Goal: Transaction & Acquisition: Book appointment/travel/reservation

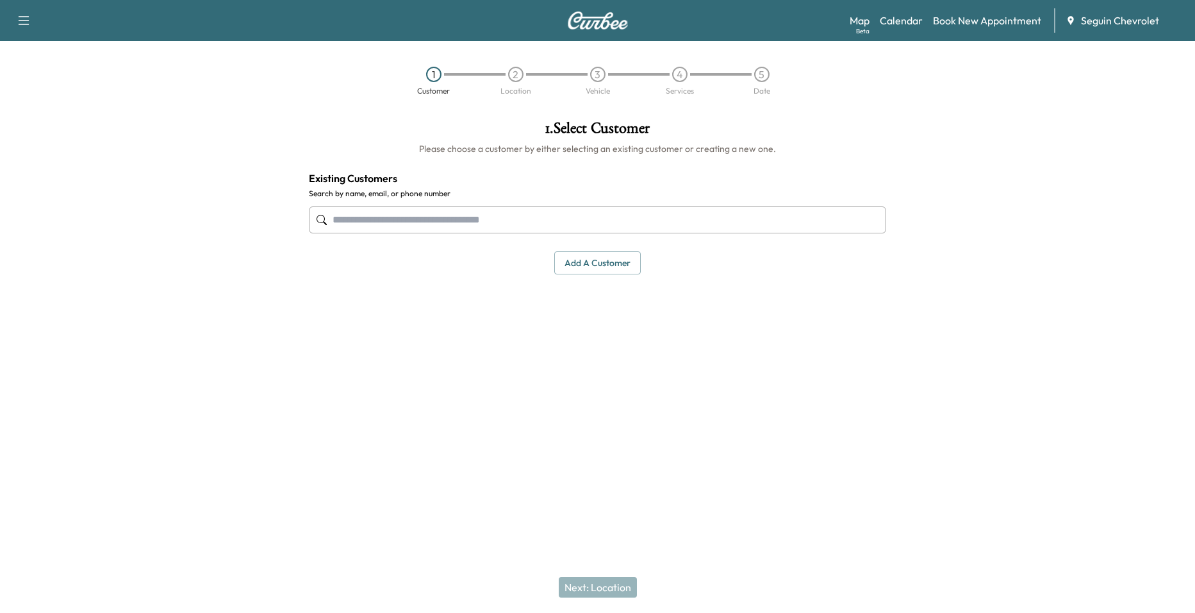
click at [524, 79] on div "2" at bounding box center [516, 74] width 82 height 15
click at [652, 80] on div "4" at bounding box center [680, 74] width 82 height 15
click at [911, 21] on link "Calendar" at bounding box center [901, 20] width 43 height 15
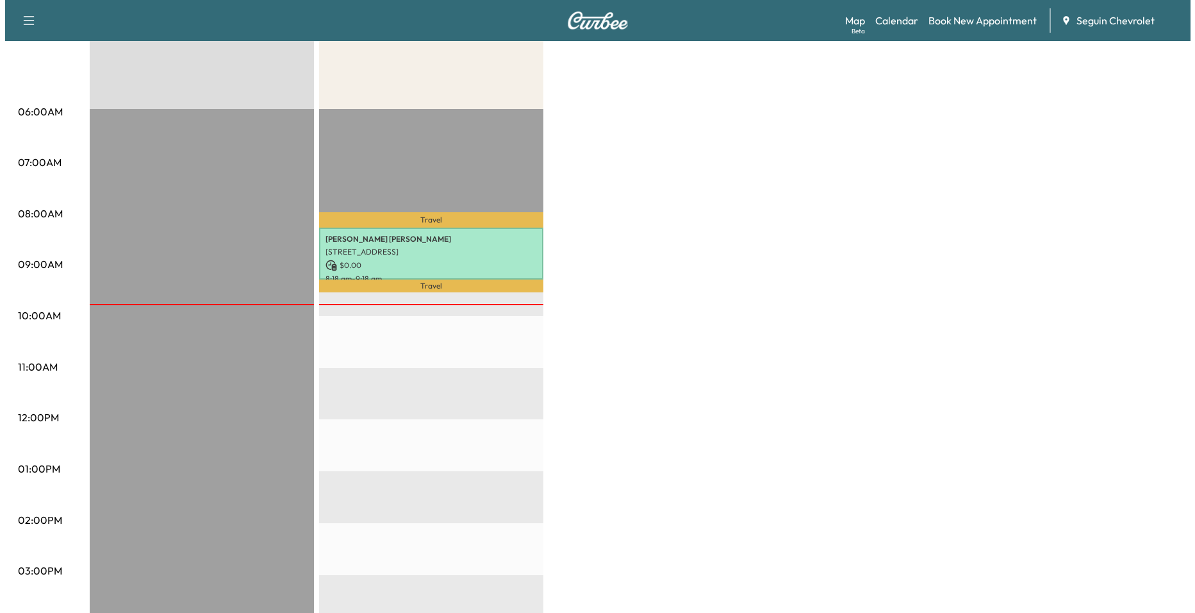
scroll to position [192, 0]
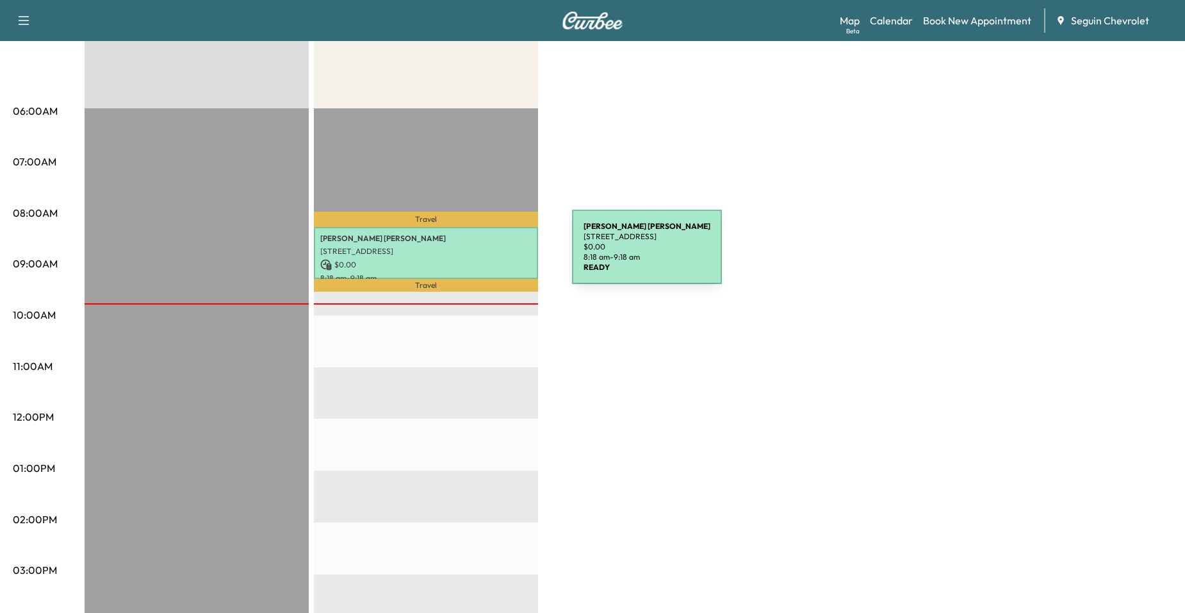
click at [476, 254] on p "[STREET_ADDRESS]" at bounding box center [425, 251] width 211 height 10
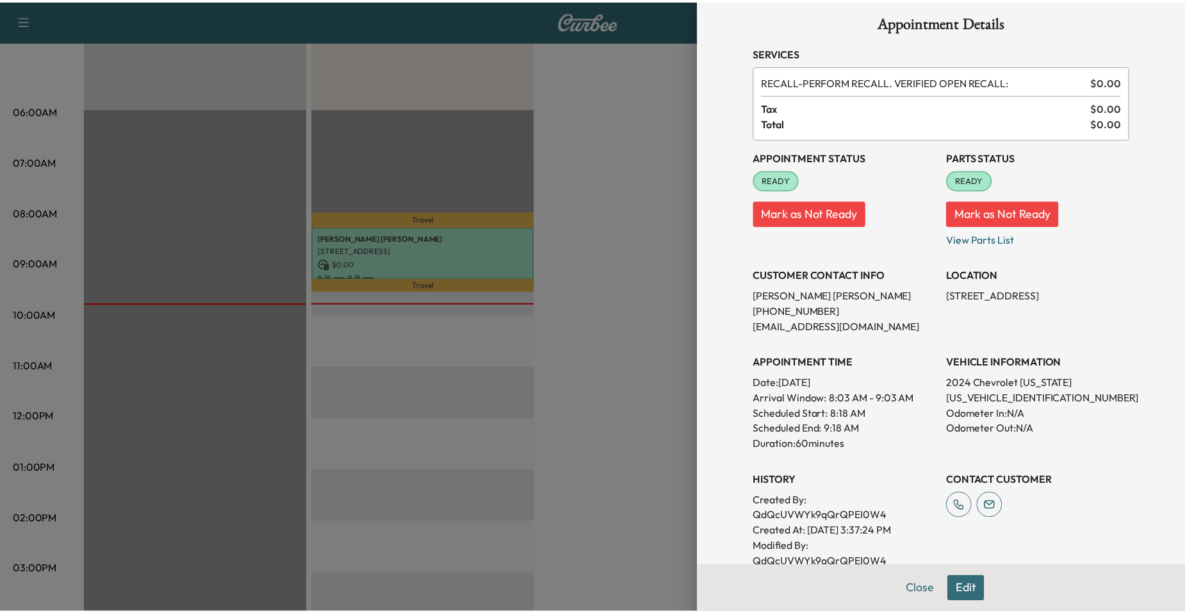
scroll to position [0, 0]
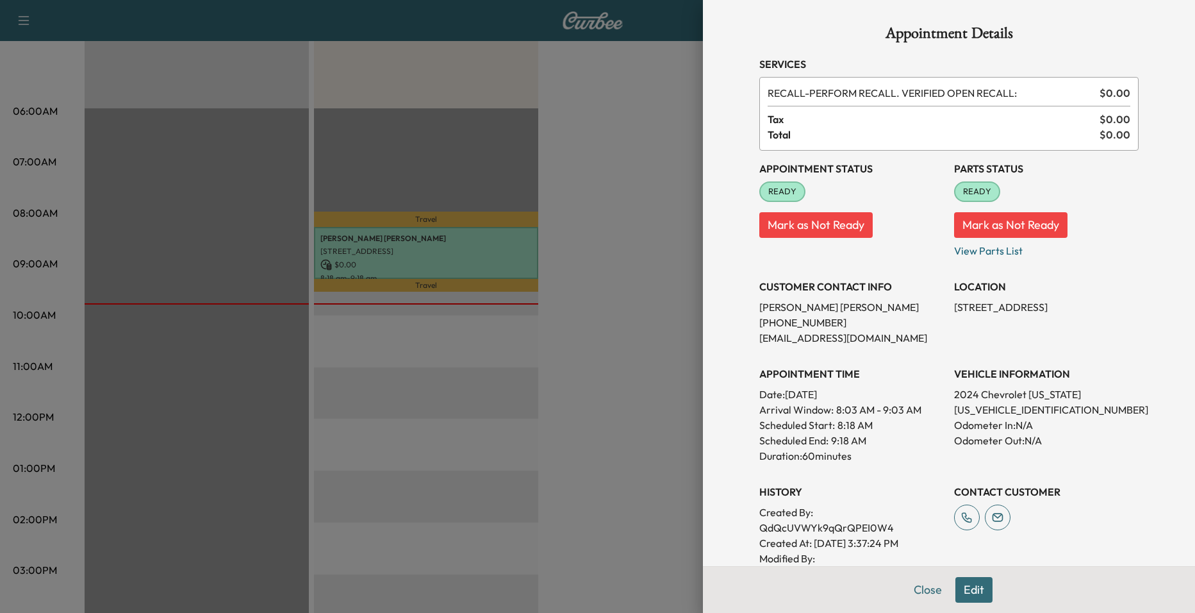
click at [649, 290] on div at bounding box center [597, 306] width 1195 height 613
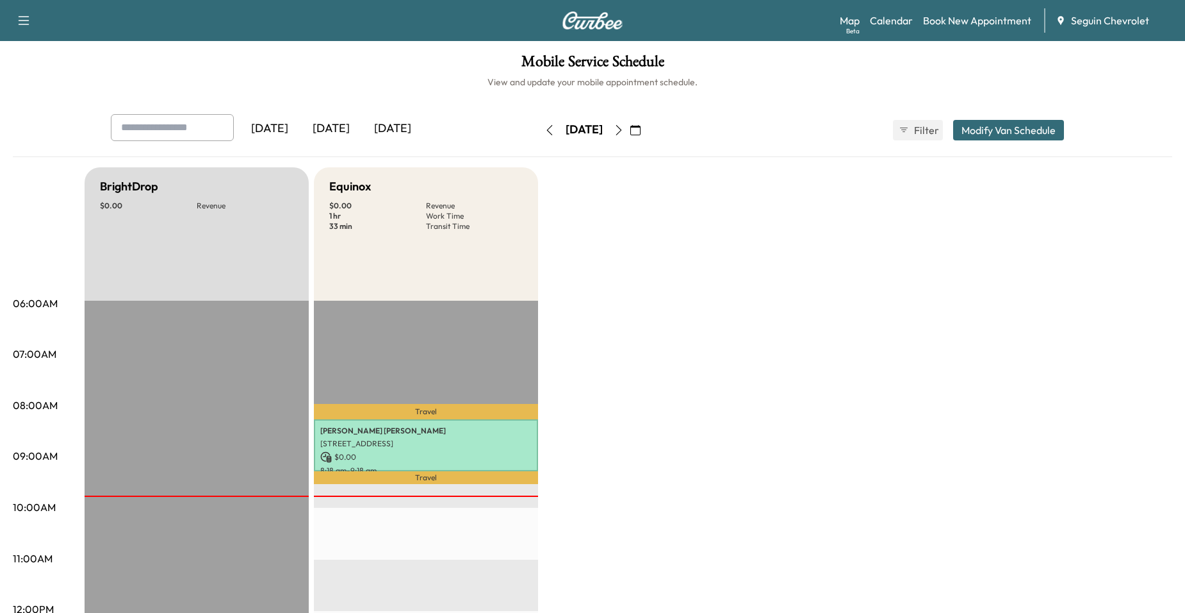
click at [545, 128] on icon "button" at bounding box center [550, 130] width 10 height 10
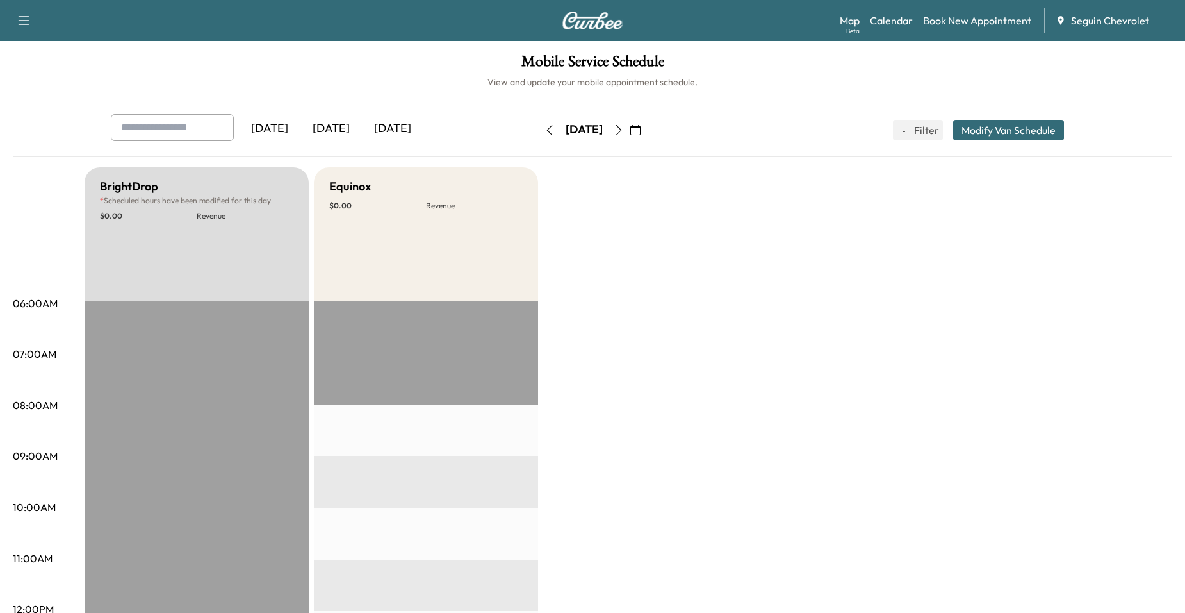
click at [469, 258] on div "Equinox $ 0.00 Revenue" at bounding box center [426, 233] width 224 height 133
click at [468, 296] on div "Equinox $ 0.00 Revenue" at bounding box center [426, 233] width 224 height 133
click at [624, 133] on icon "button" at bounding box center [619, 130] width 10 height 10
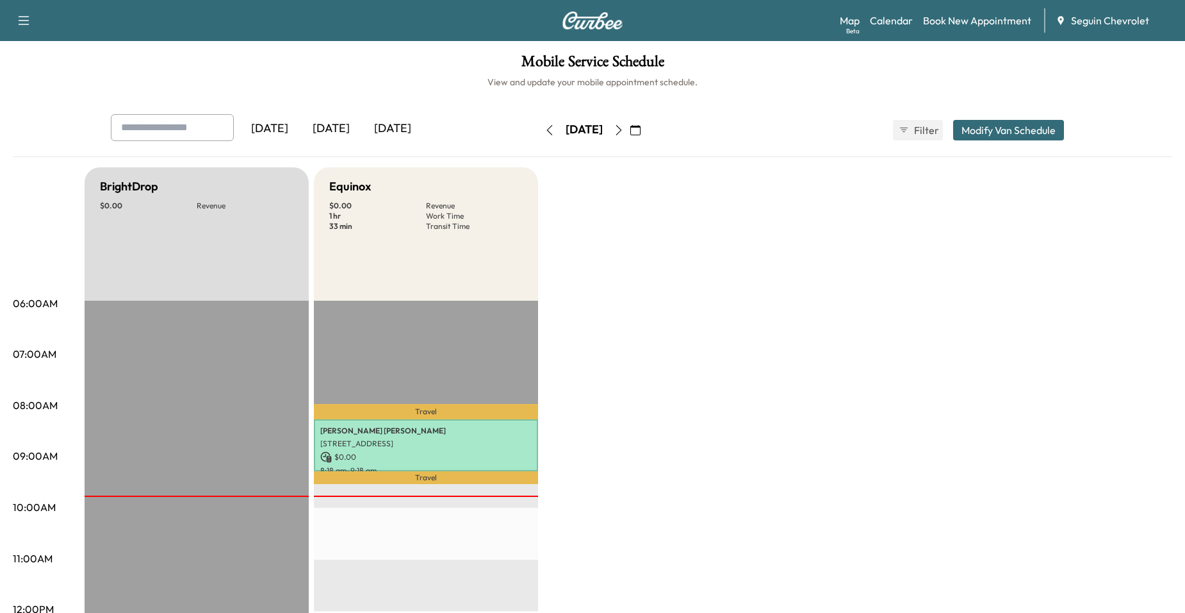
click at [624, 133] on icon "button" at bounding box center [619, 130] width 10 height 10
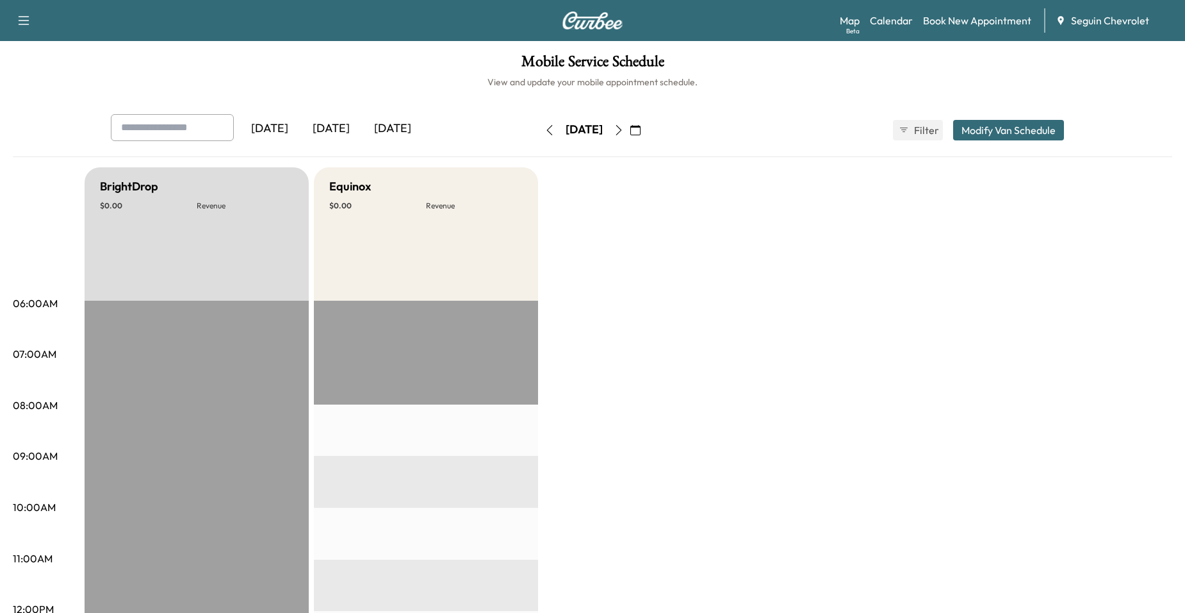
click at [630, 133] on button "button" at bounding box center [619, 130] width 22 height 21
click at [622, 133] on icon "button" at bounding box center [619, 130] width 6 height 10
click at [545, 133] on icon "button" at bounding box center [550, 130] width 10 height 10
click at [539, 133] on button "button" at bounding box center [550, 130] width 22 height 21
click at [545, 129] on icon "button" at bounding box center [550, 130] width 10 height 10
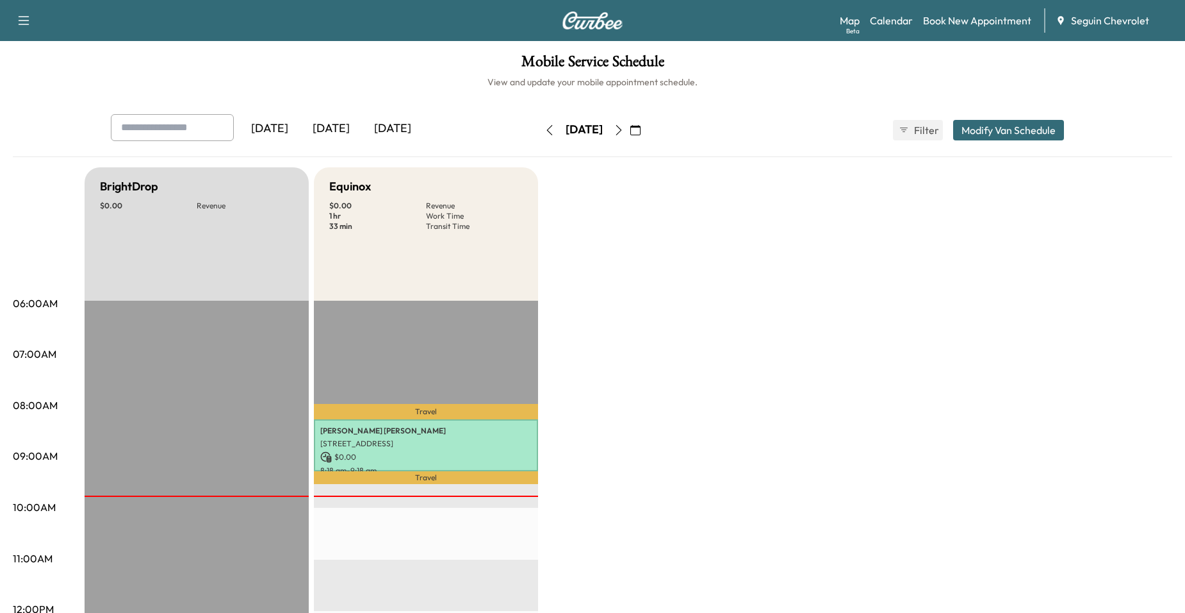
click at [539, 129] on button "button" at bounding box center [550, 130] width 22 height 21
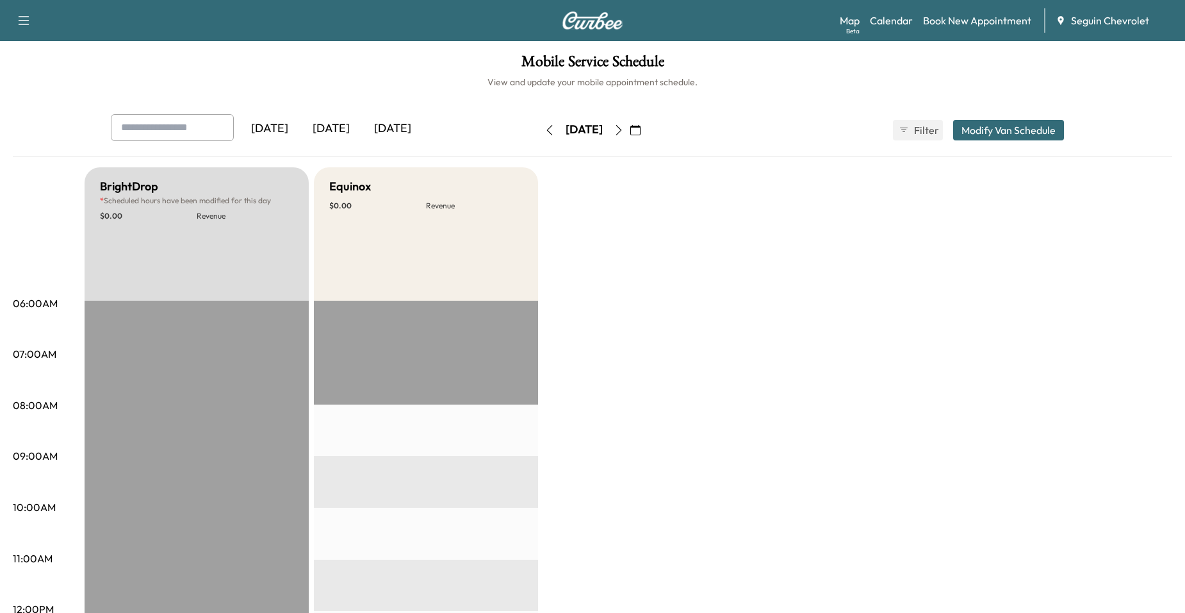
click at [624, 133] on icon "button" at bounding box center [619, 130] width 10 height 10
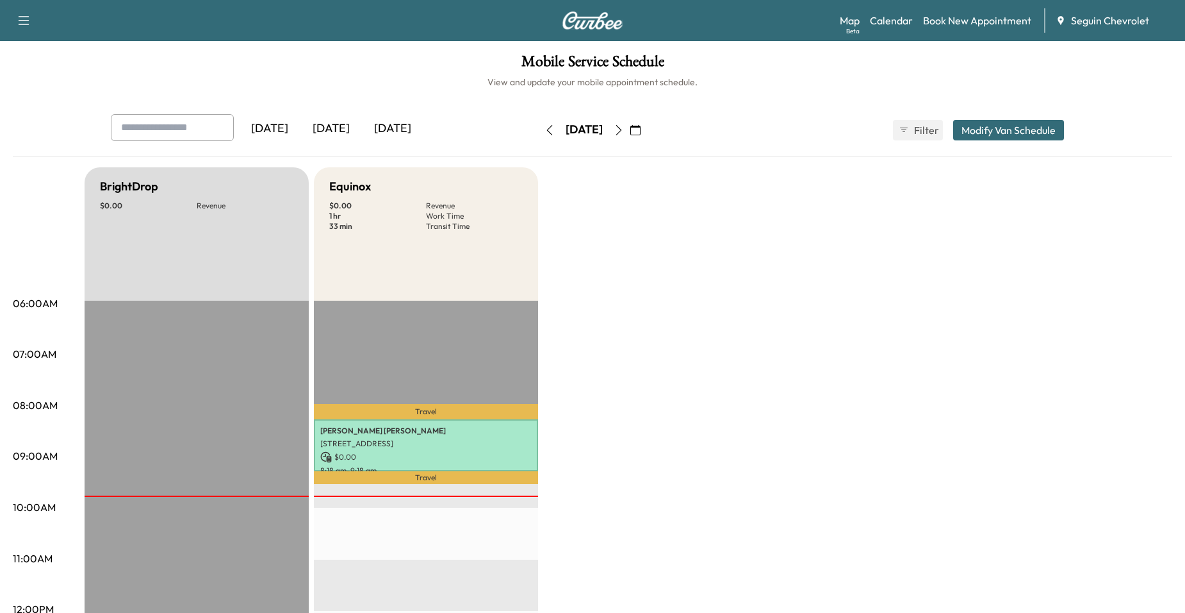
click at [624, 127] on icon "button" at bounding box center [619, 130] width 10 height 10
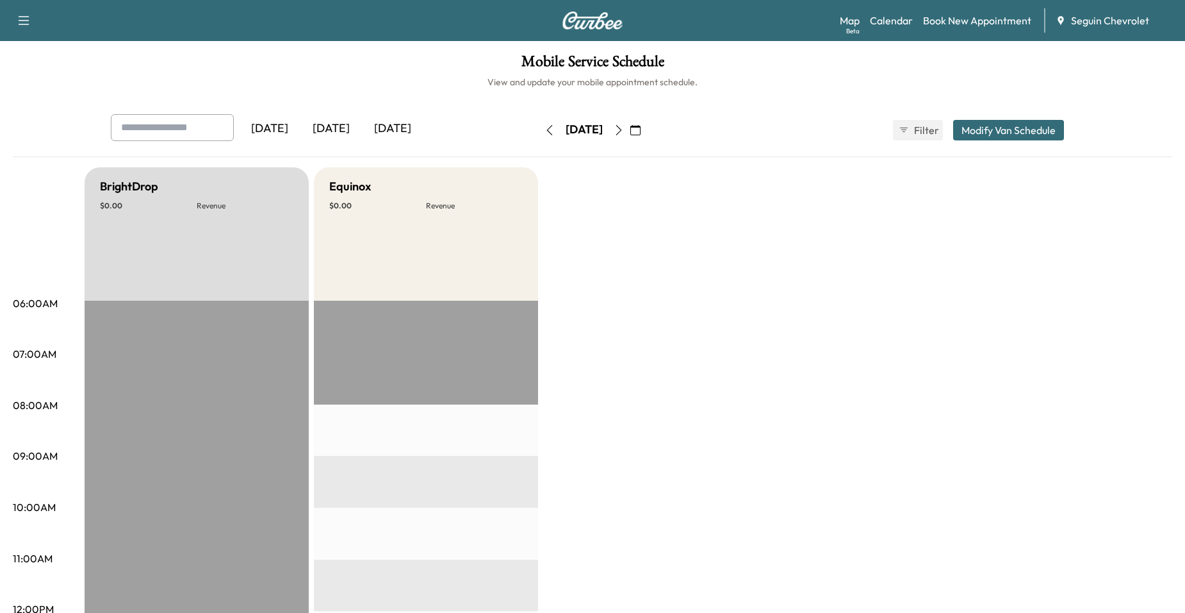
click at [622, 132] on icon "button" at bounding box center [619, 130] width 6 height 10
click at [647, 132] on button "button" at bounding box center [636, 130] width 22 height 21
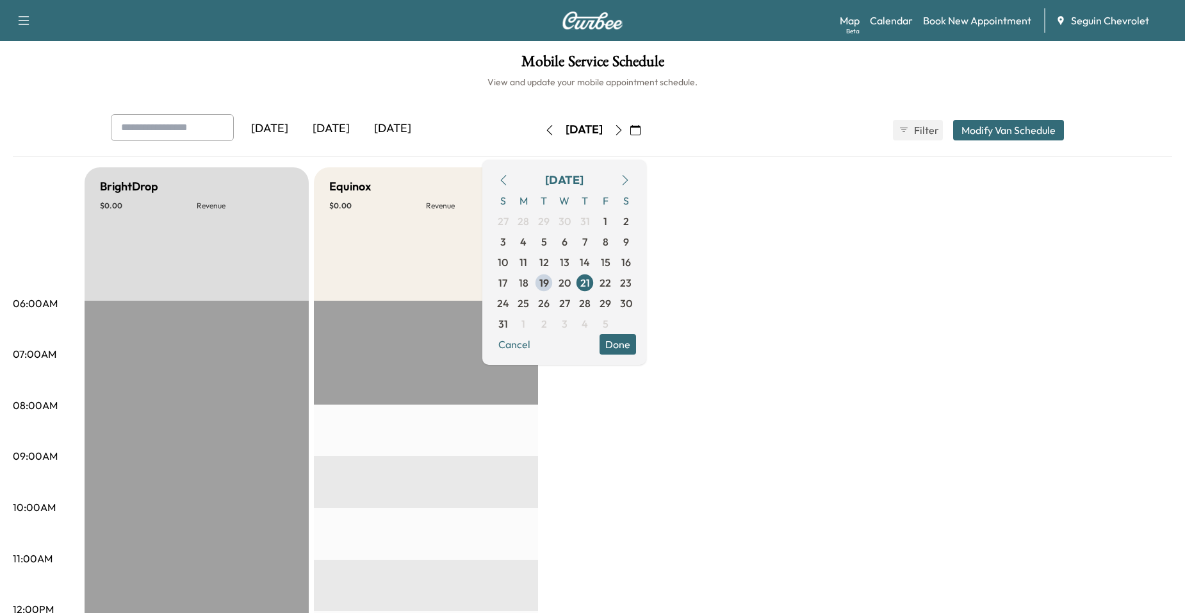
click at [647, 132] on button "button" at bounding box center [636, 130] width 22 height 21
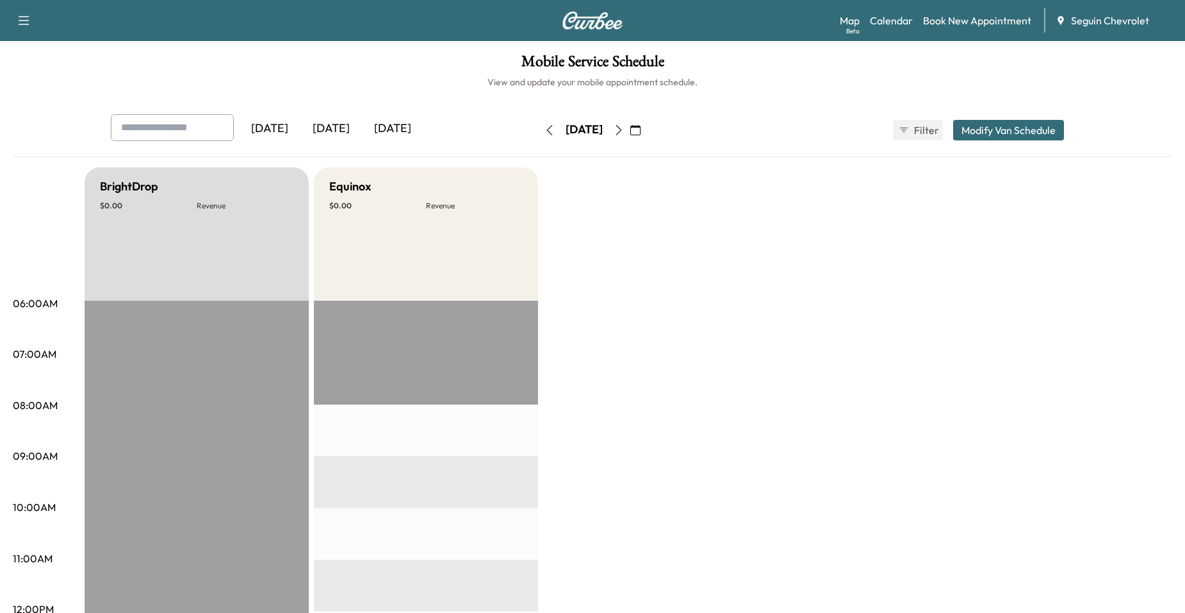
click at [641, 133] on icon "button" at bounding box center [636, 130] width 10 height 10
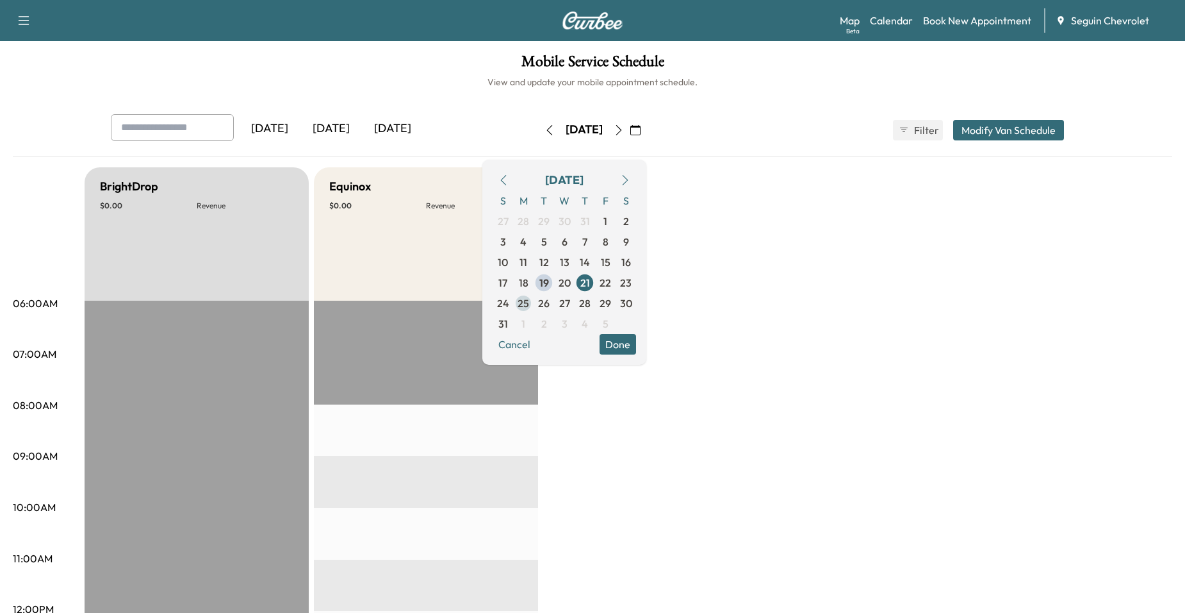
click at [529, 303] on span "25" at bounding box center [524, 302] width 12 height 15
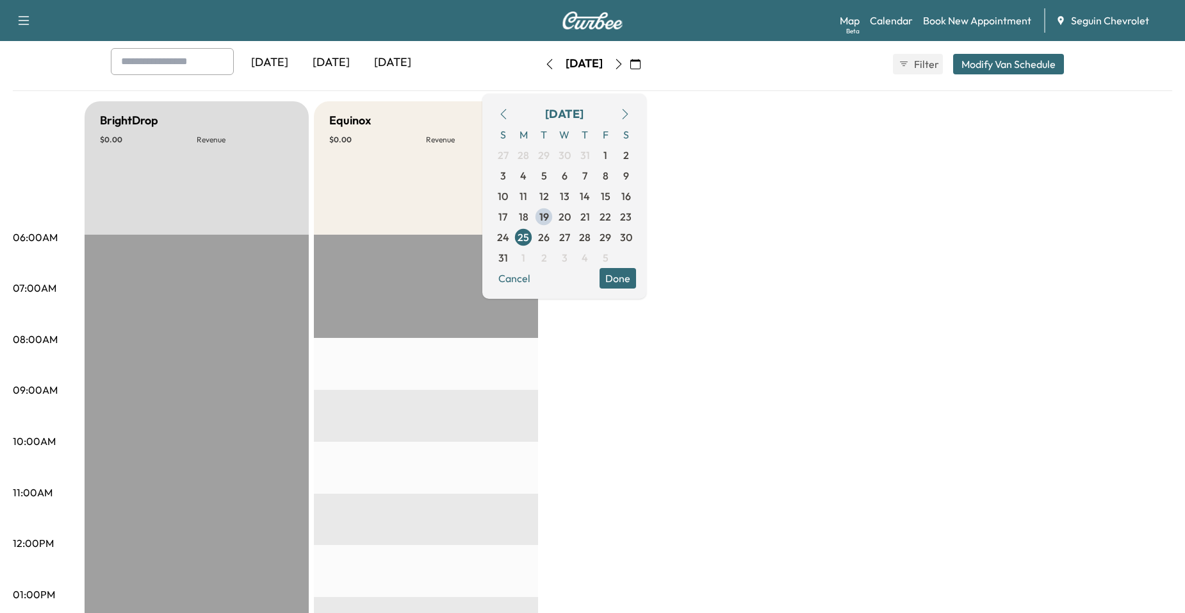
scroll to position [64, 0]
click at [550, 238] on span "26" at bounding box center [544, 238] width 12 height 15
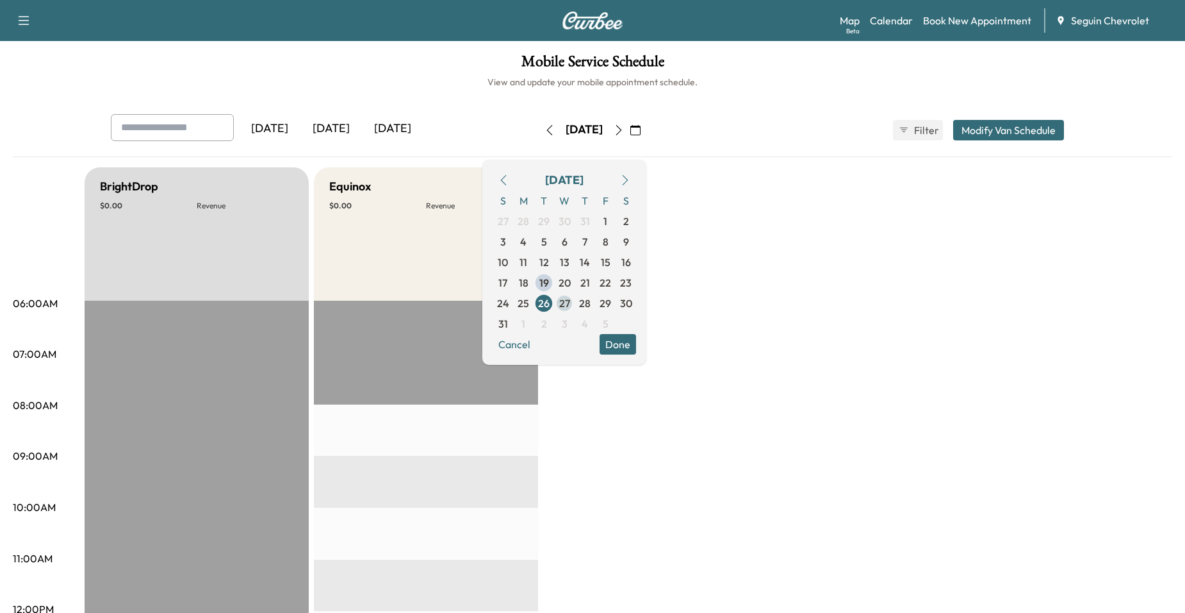
click at [575, 301] on span "27" at bounding box center [564, 303] width 21 height 21
click at [595, 298] on span "28" at bounding box center [585, 303] width 21 height 21
click at [616, 301] on span "29" at bounding box center [605, 303] width 21 height 21
click at [632, 302] on span "30" at bounding box center [626, 302] width 12 height 15
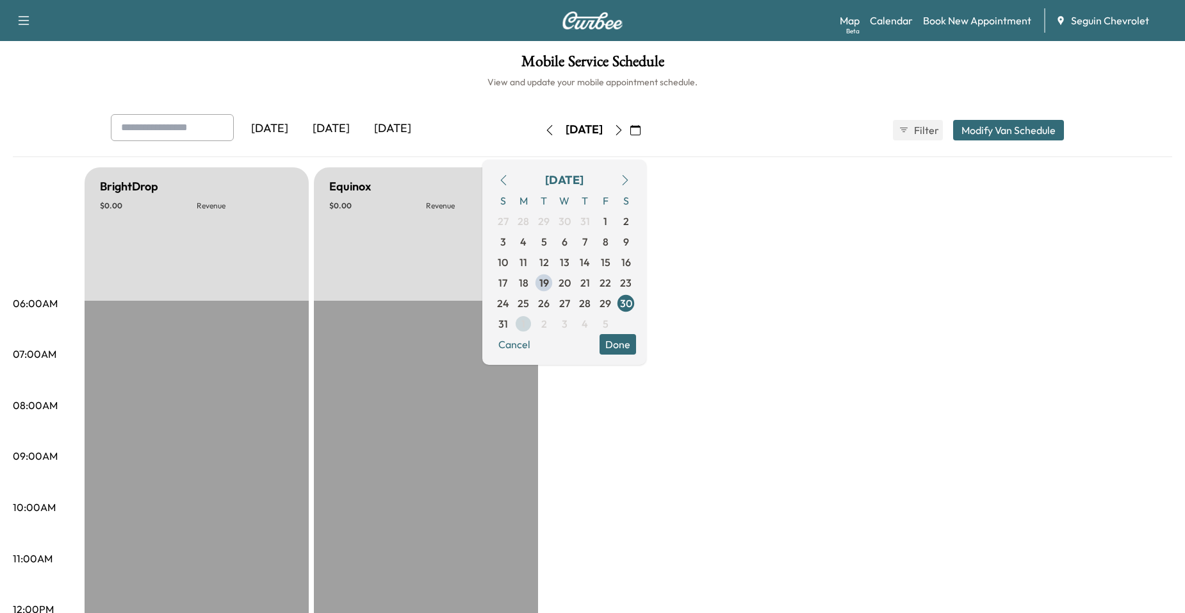
click at [534, 322] on span "1" at bounding box center [523, 323] width 21 height 21
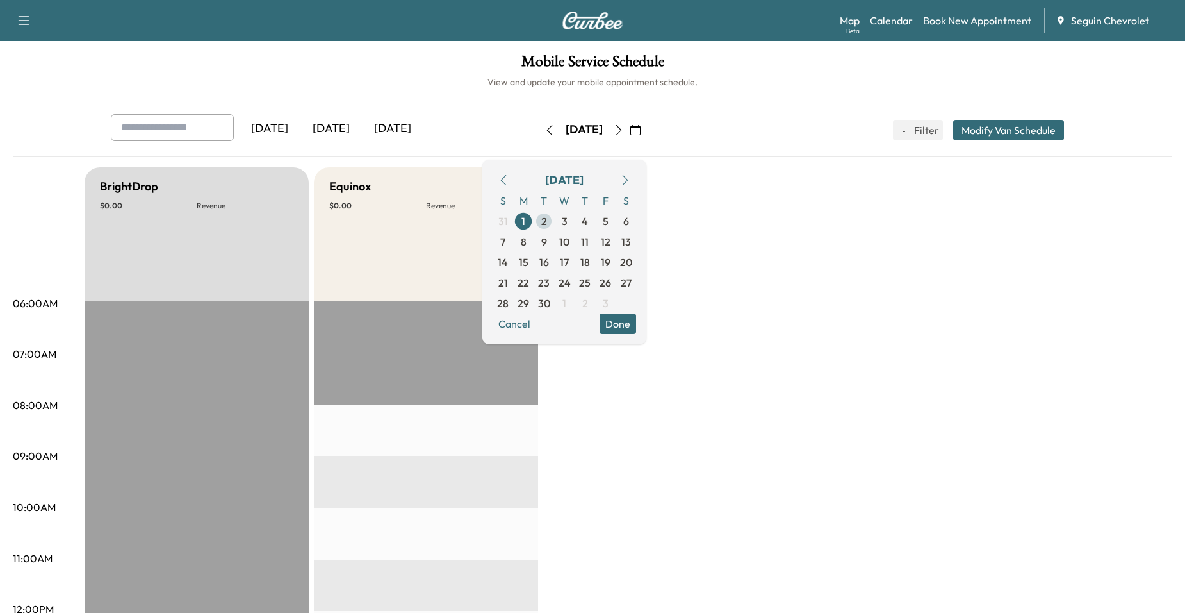
click at [554, 222] on span "2" at bounding box center [544, 221] width 21 height 21
click at [575, 220] on span "3" at bounding box center [564, 221] width 21 height 21
click at [588, 220] on span "4" at bounding box center [585, 220] width 6 height 15
click at [616, 220] on span "5" at bounding box center [605, 221] width 21 height 21
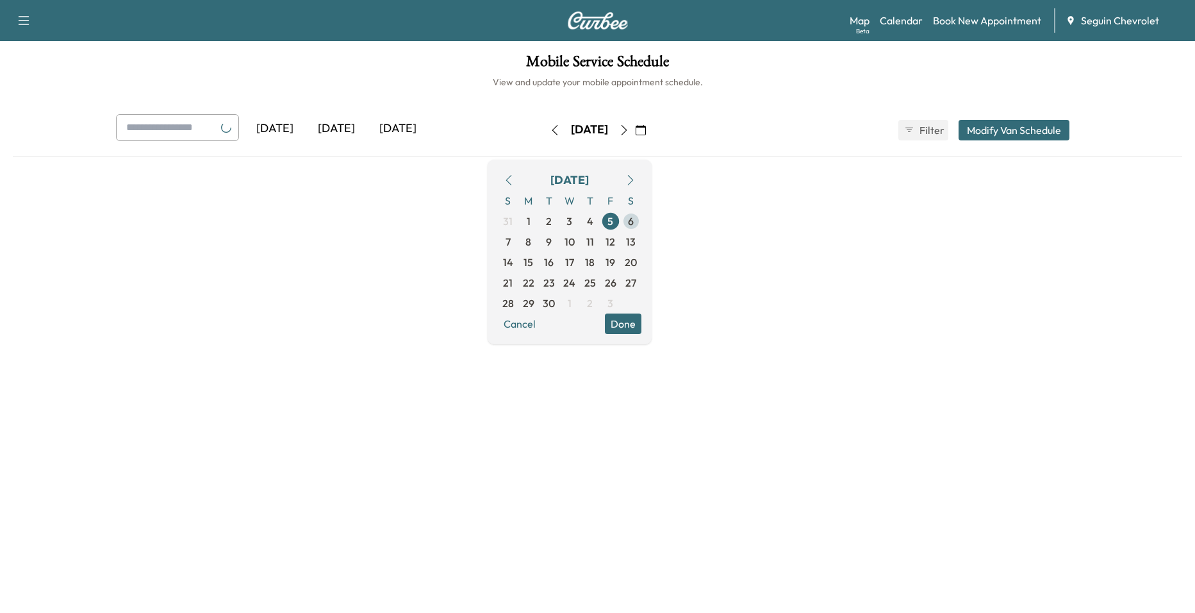
click at [641, 220] on span "6" at bounding box center [631, 221] width 21 height 21
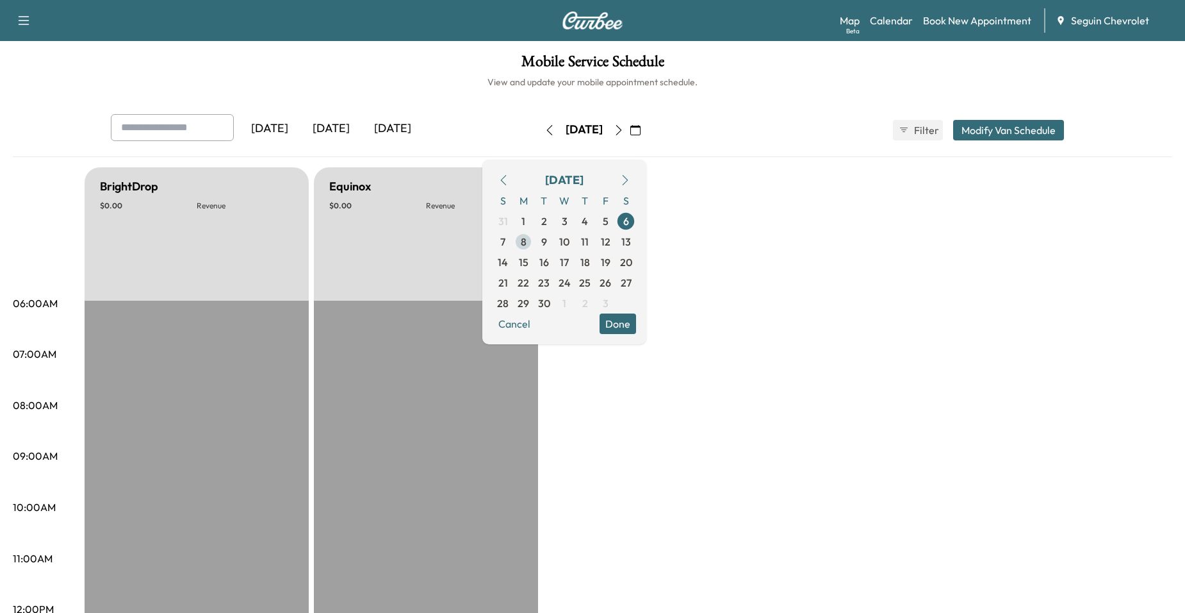
click at [534, 242] on span "8" at bounding box center [523, 241] width 21 height 21
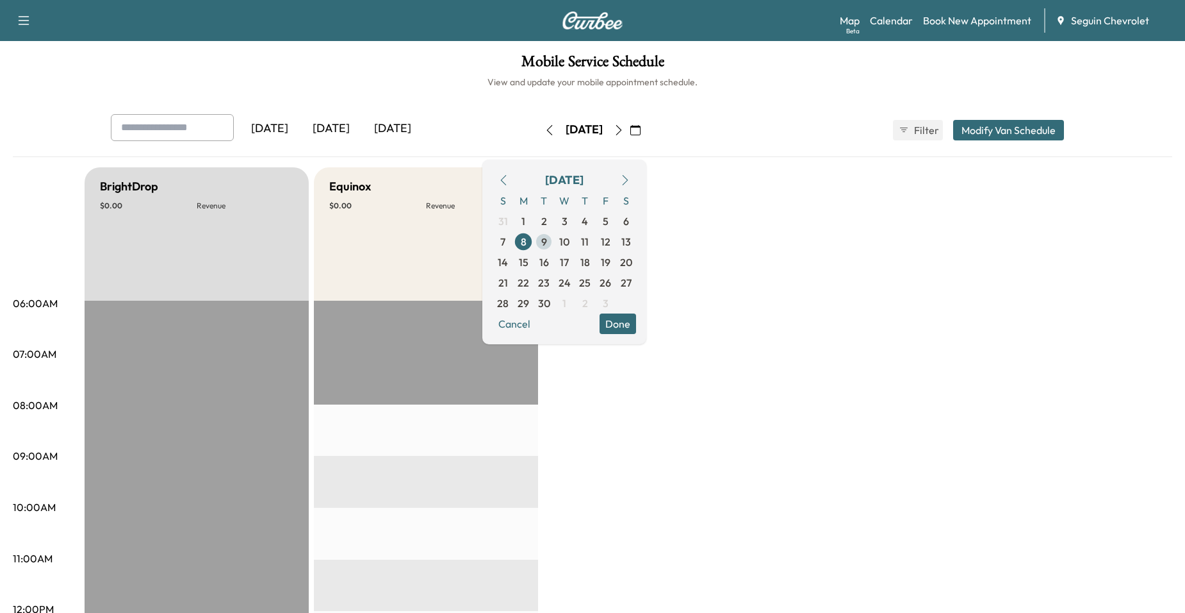
click at [554, 242] on span "9" at bounding box center [544, 241] width 21 height 21
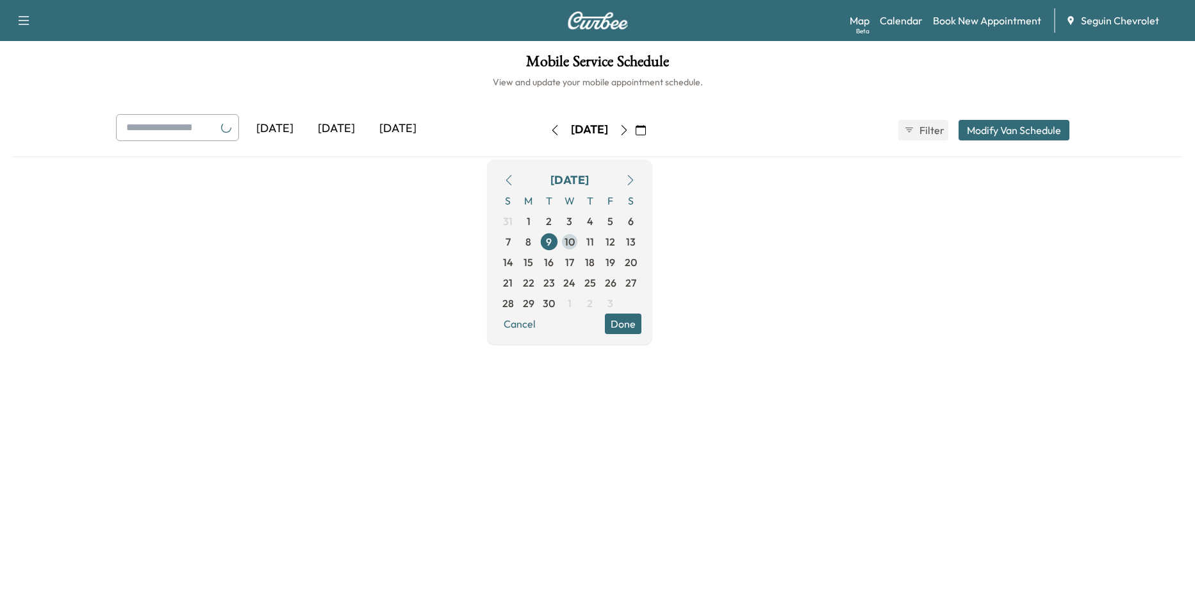
click at [616, 242] on div "S M T W T F S 31 1 2 3 4 5 6 7 8 9 10 11 12 13 14 15 16 17 18 19 20 21 22 23 24…" at bounding box center [570, 251] width 144 height 123
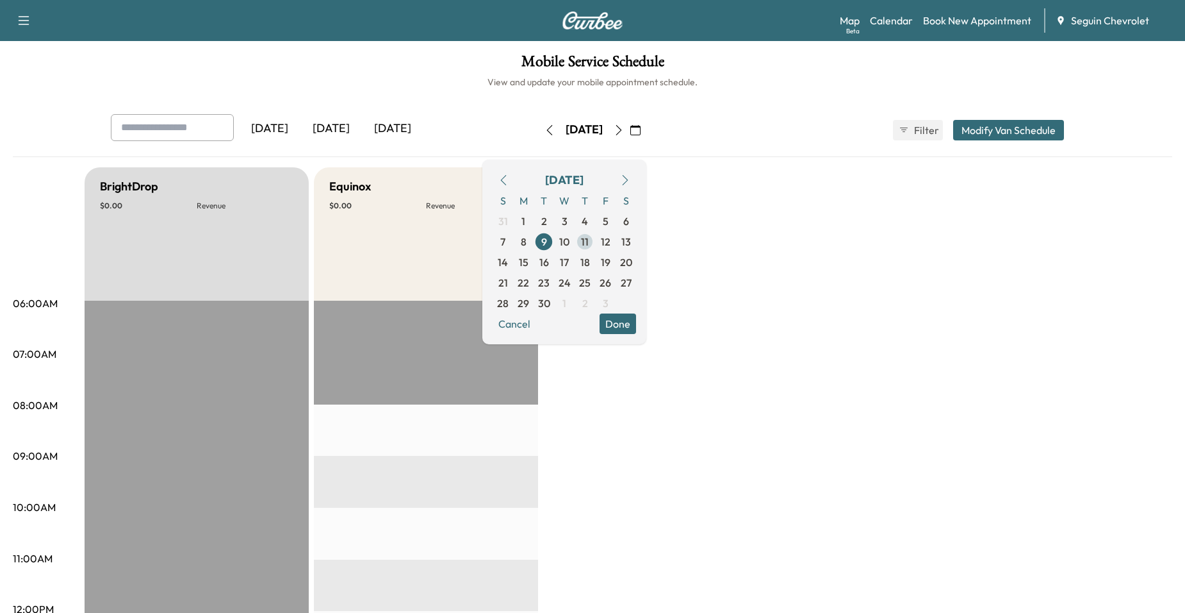
click at [595, 241] on span "11" at bounding box center [585, 241] width 21 height 21
click at [575, 243] on span "10" at bounding box center [564, 241] width 21 height 21
click at [616, 244] on span "12" at bounding box center [605, 241] width 21 height 21
click at [630, 244] on div "S M T W T F S 31 1 2 3 4 5 6 7 8 9 10 11 12 13 14 15 16 17 18 19 20 21 22 23 24…" at bounding box center [565, 251] width 144 height 123
click at [595, 244] on span "11" at bounding box center [585, 241] width 21 height 21
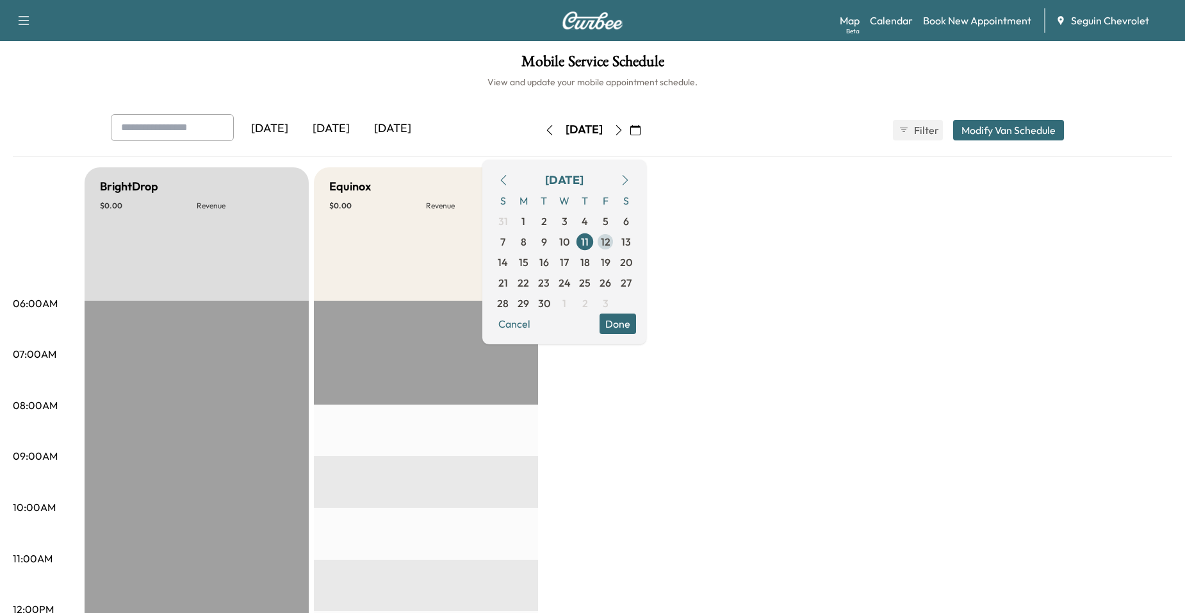
click at [611, 244] on span "12" at bounding box center [606, 241] width 10 height 15
click at [636, 244] on span "13" at bounding box center [626, 241] width 21 height 21
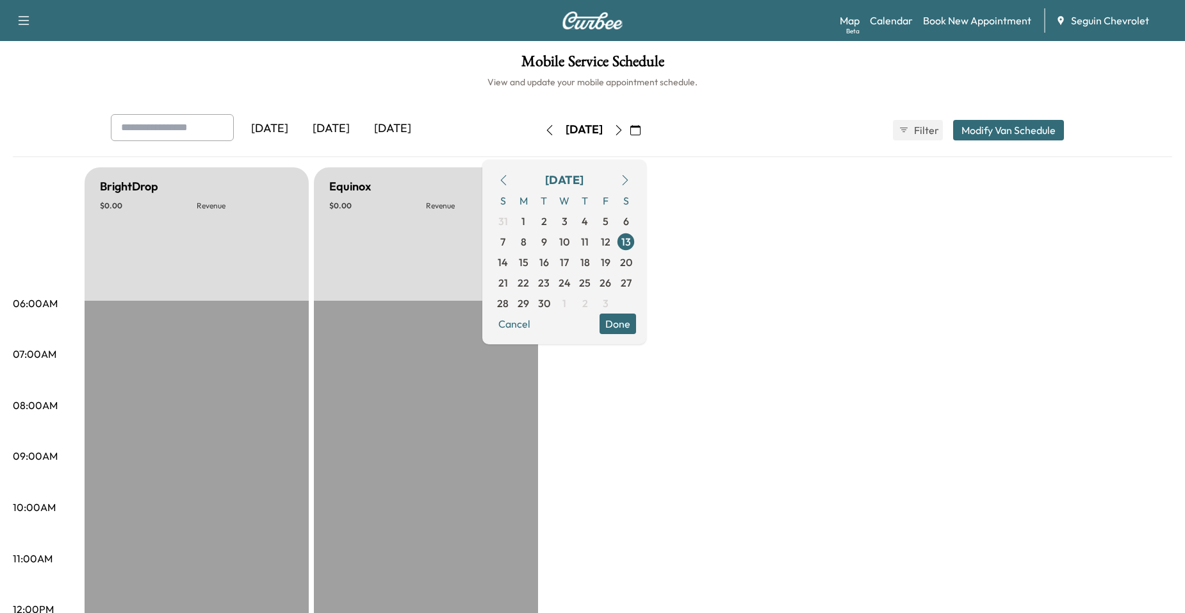
click at [647, 136] on button "button" at bounding box center [636, 130] width 22 height 21
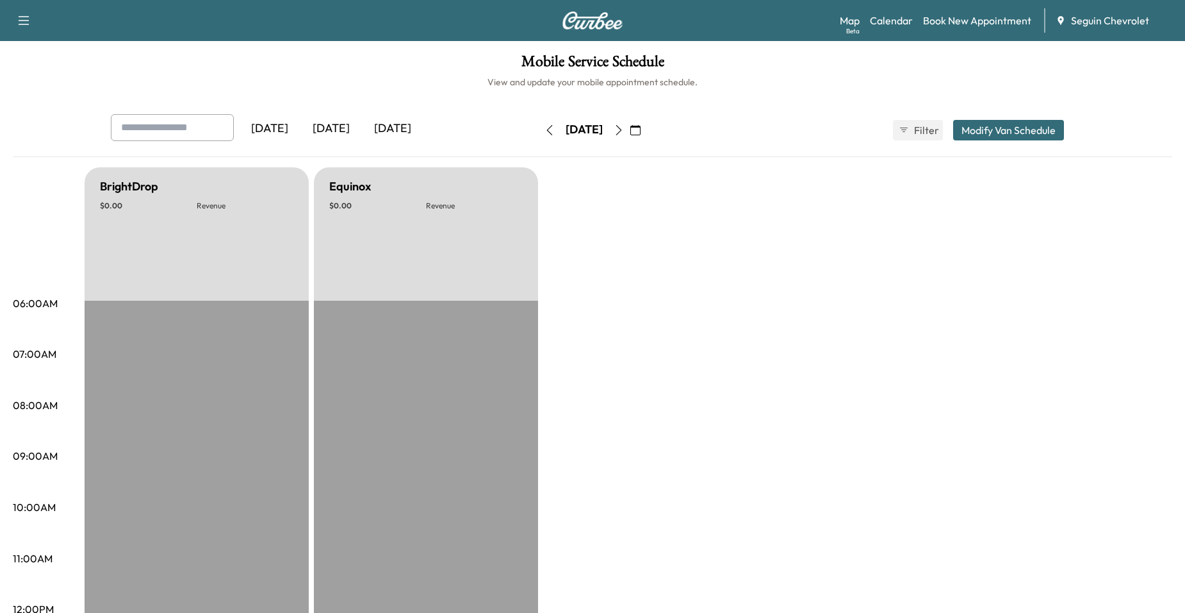
click at [539, 135] on button "button" at bounding box center [550, 130] width 22 height 21
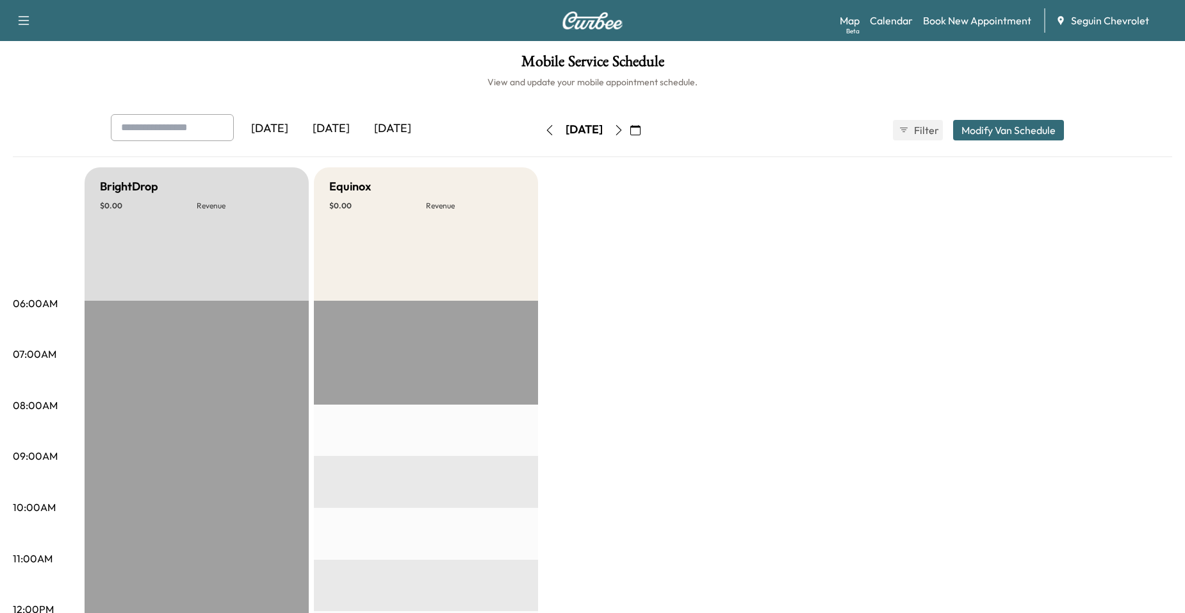
click at [545, 135] on icon "button" at bounding box center [550, 130] width 10 height 10
click at [641, 130] on icon "button" at bounding box center [636, 130] width 10 height 10
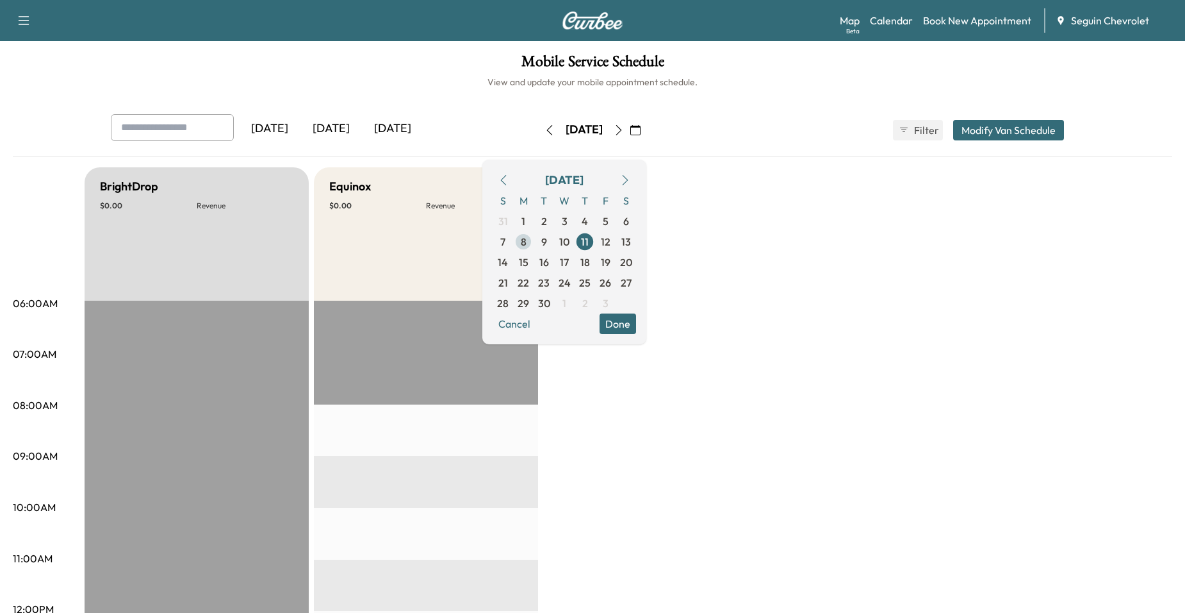
click at [534, 242] on span "8" at bounding box center [523, 241] width 21 height 21
click at [595, 222] on span "4" at bounding box center [585, 221] width 21 height 21
click at [616, 221] on span "5" at bounding box center [605, 221] width 21 height 21
click at [588, 221] on span "4" at bounding box center [585, 220] width 6 height 15
click at [636, 324] on button "Done" at bounding box center [618, 323] width 37 height 21
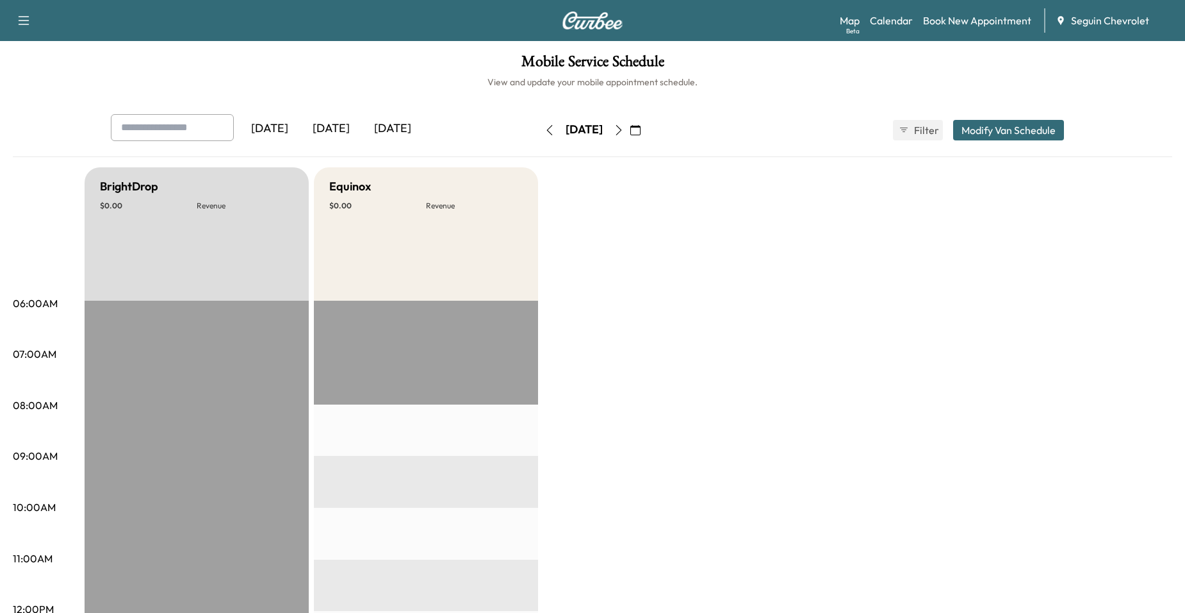
click at [647, 126] on button "button" at bounding box center [636, 130] width 22 height 21
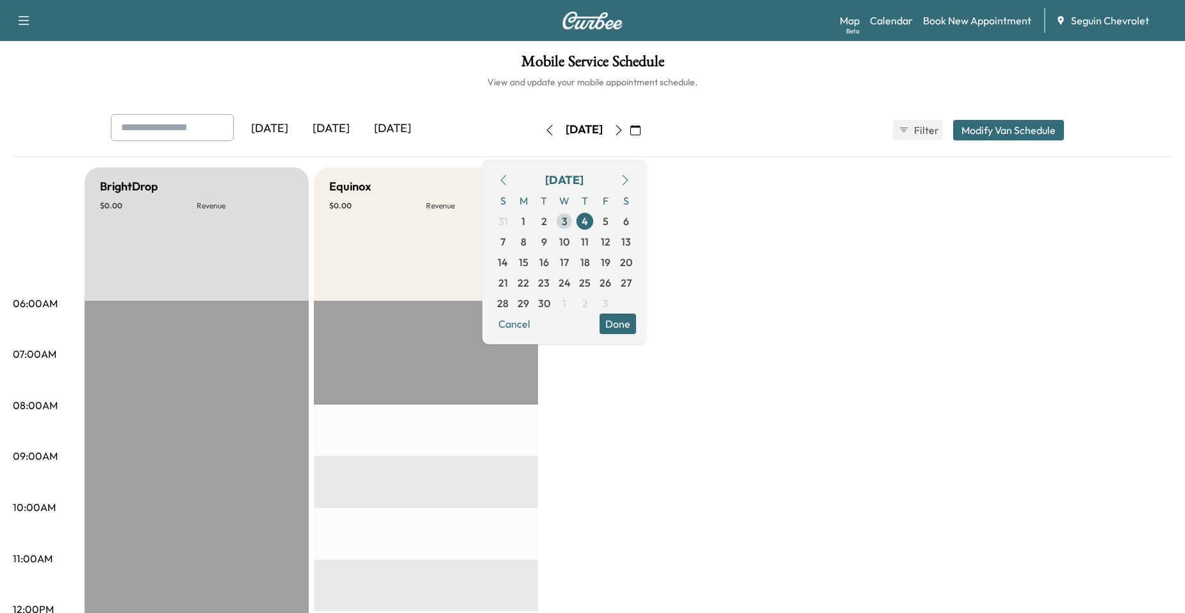
click at [568, 221] on span "3" at bounding box center [565, 220] width 6 height 15
click at [647, 339] on div "[DATE] S M T W T F S 31 1 2 3 4 5 6 7 8 9 10 11 12 13 14 15 16 17 18 19 20 21 2…" at bounding box center [565, 252] width 164 height 185
click at [636, 320] on button "Done" at bounding box center [618, 323] width 37 height 21
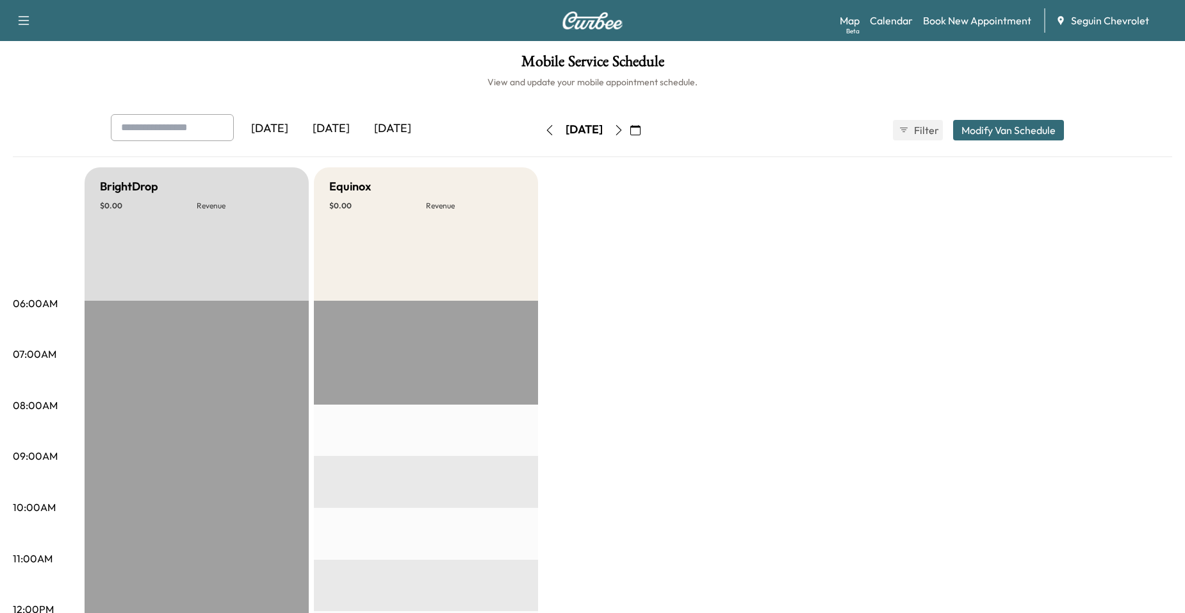
click at [647, 130] on button "button" at bounding box center [636, 130] width 22 height 21
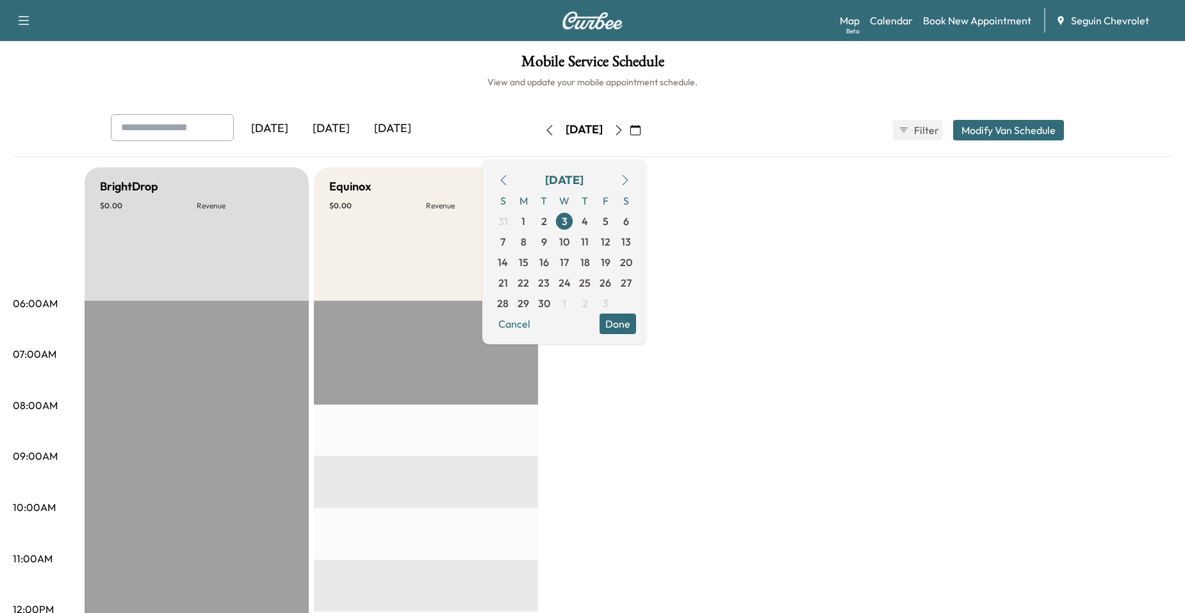
click at [509, 177] on icon "button" at bounding box center [504, 180] width 10 height 10
click at [631, 175] on icon "button" at bounding box center [625, 180] width 10 height 10
click at [529, 300] on span "25" at bounding box center [524, 302] width 12 height 15
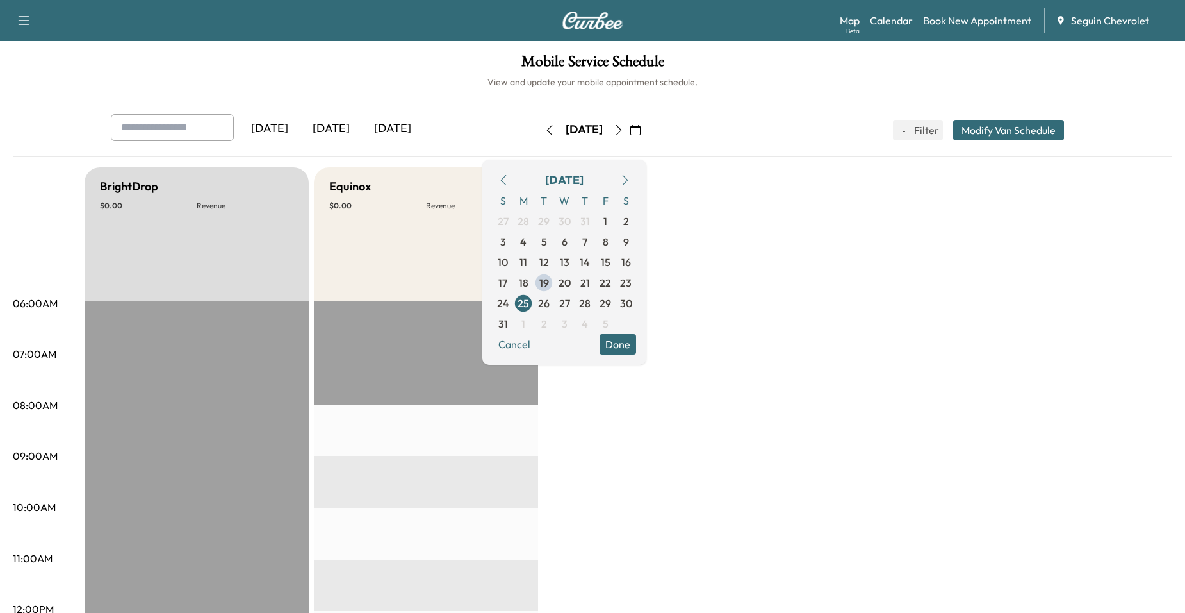
click at [636, 337] on button "Done" at bounding box center [618, 344] width 37 height 21
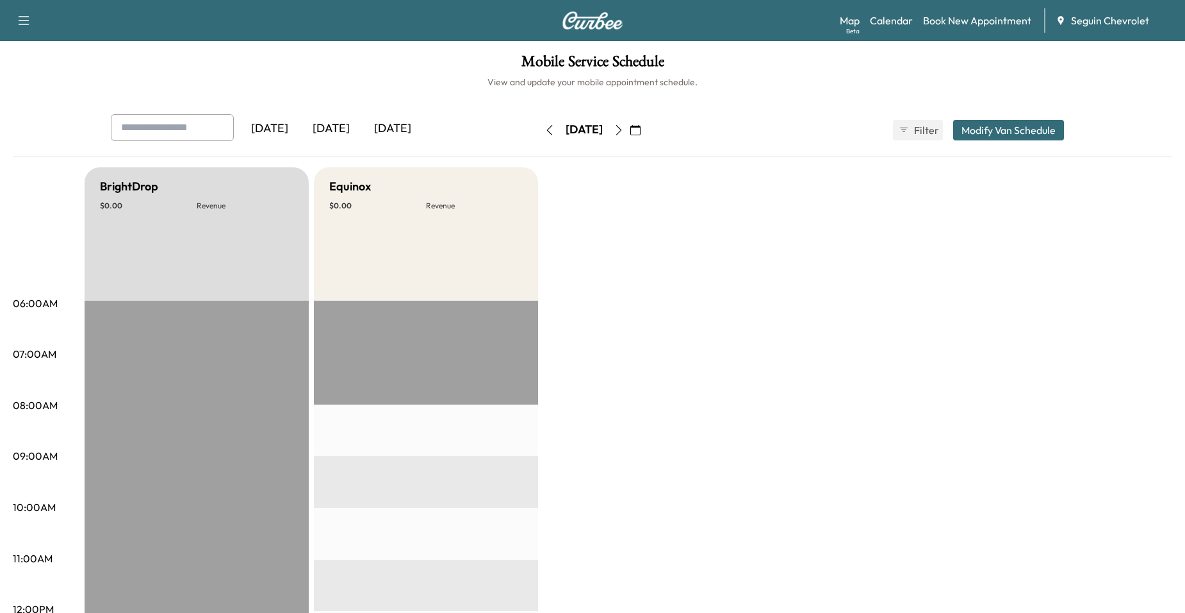
click at [647, 122] on button "button" at bounding box center [636, 130] width 22 height 21
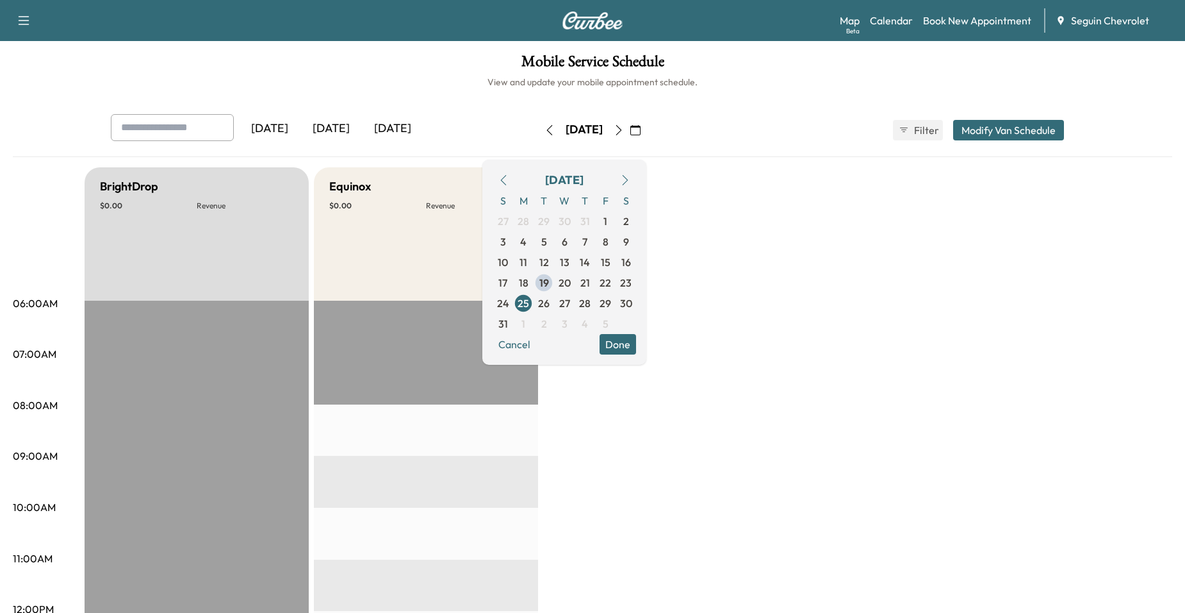
click at [636, 347] on button "Done" at bounding box center [618, 344] width 37 height 21
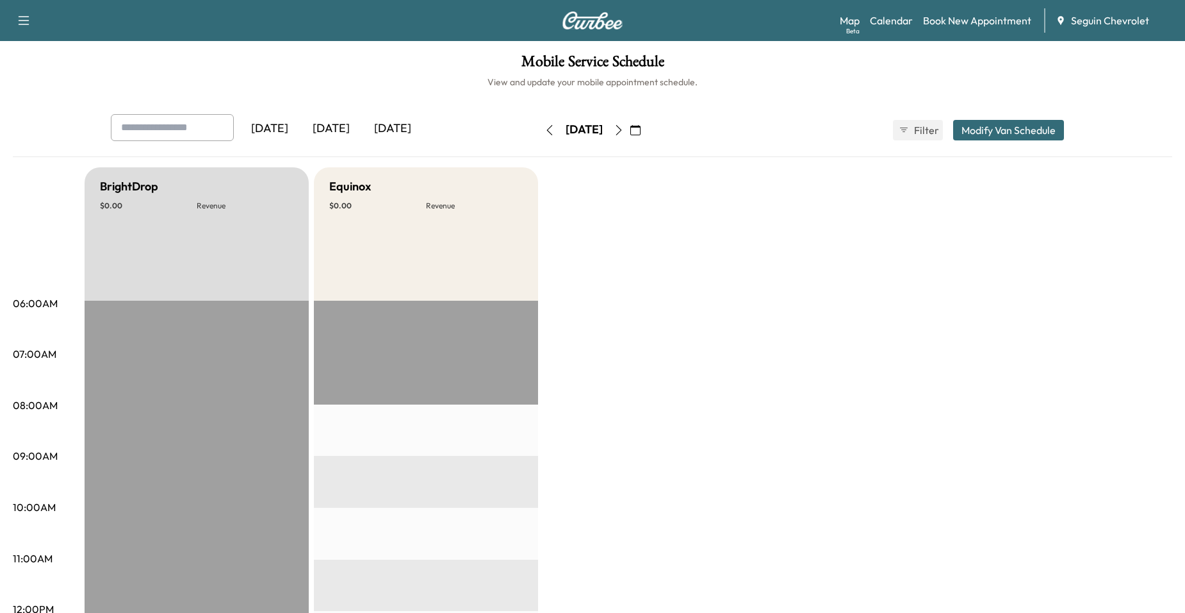
click at [17, 17] on icon "button" at bounding box center [23, 20] width 15 height 15
click at [945, 19] on link "Book New Appointment" at bounding box center [977, 20] width 108 height 15
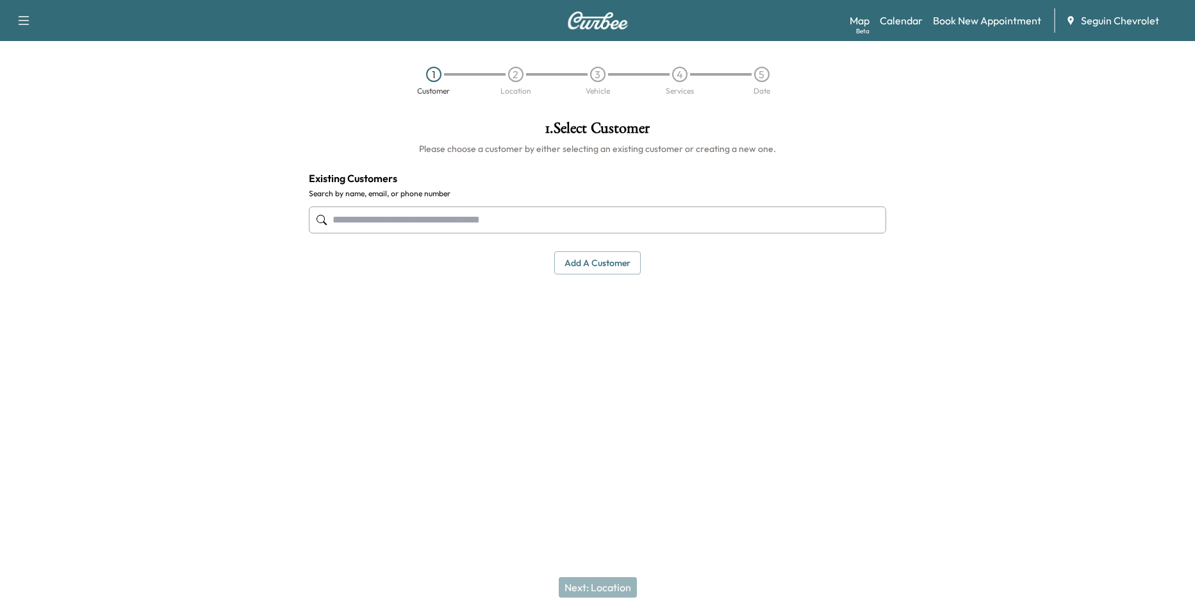
click at [447, 228] on input "text" at bounding box center [597, 219] width 577 height 27
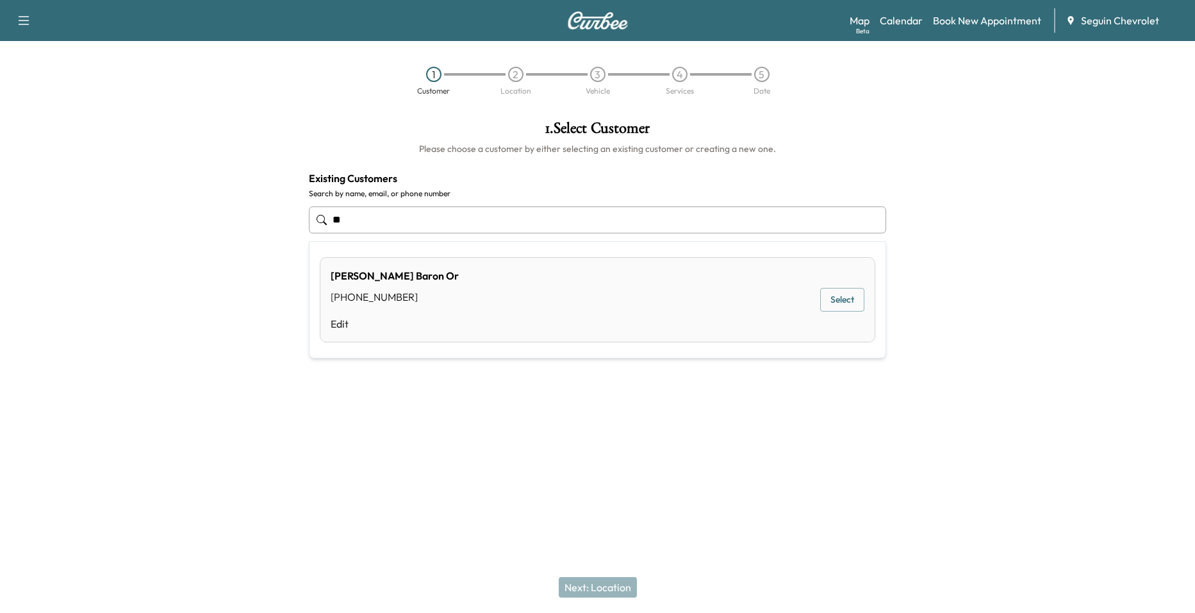
type input "*"
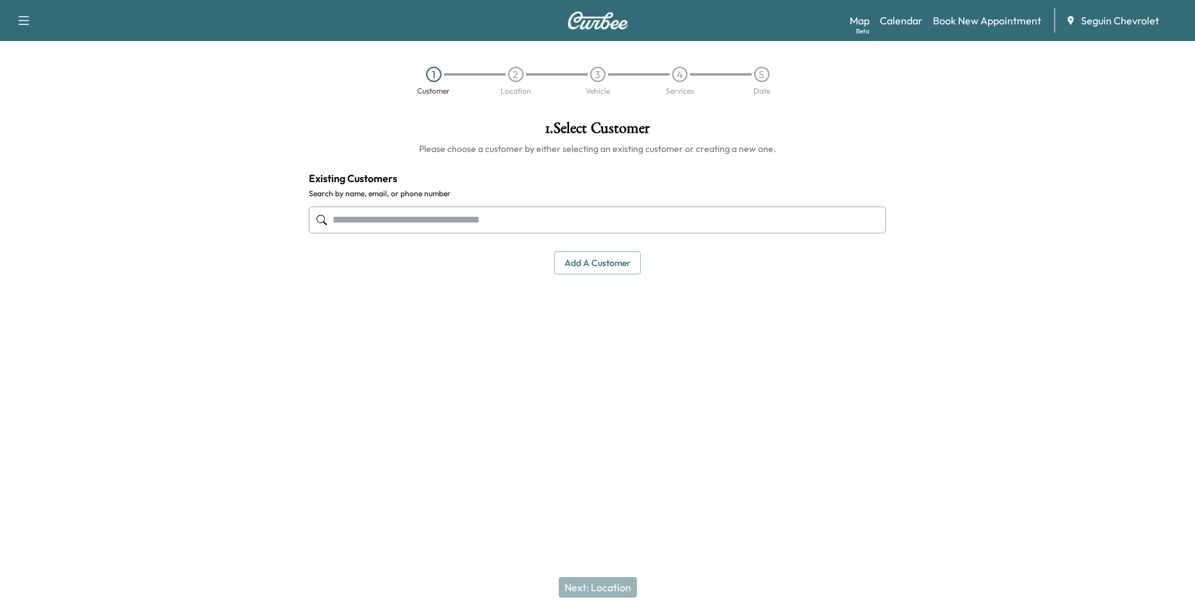
click at [370, 228] on input "text" at bounding box center [597, 219] width 577 height 27
type input "*"
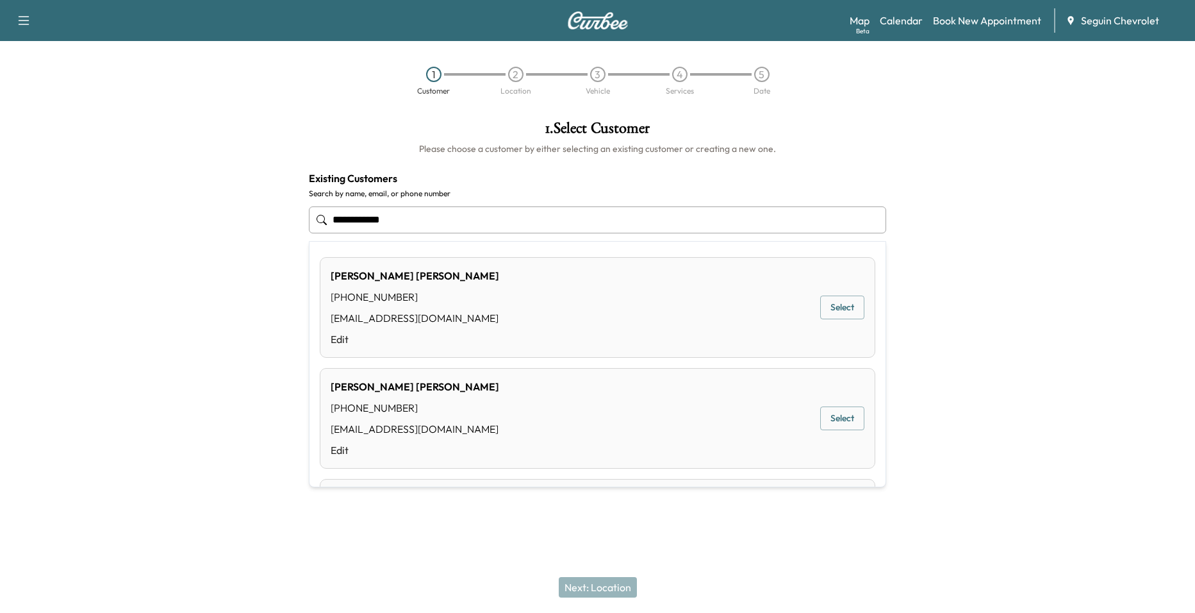
type input "**********"
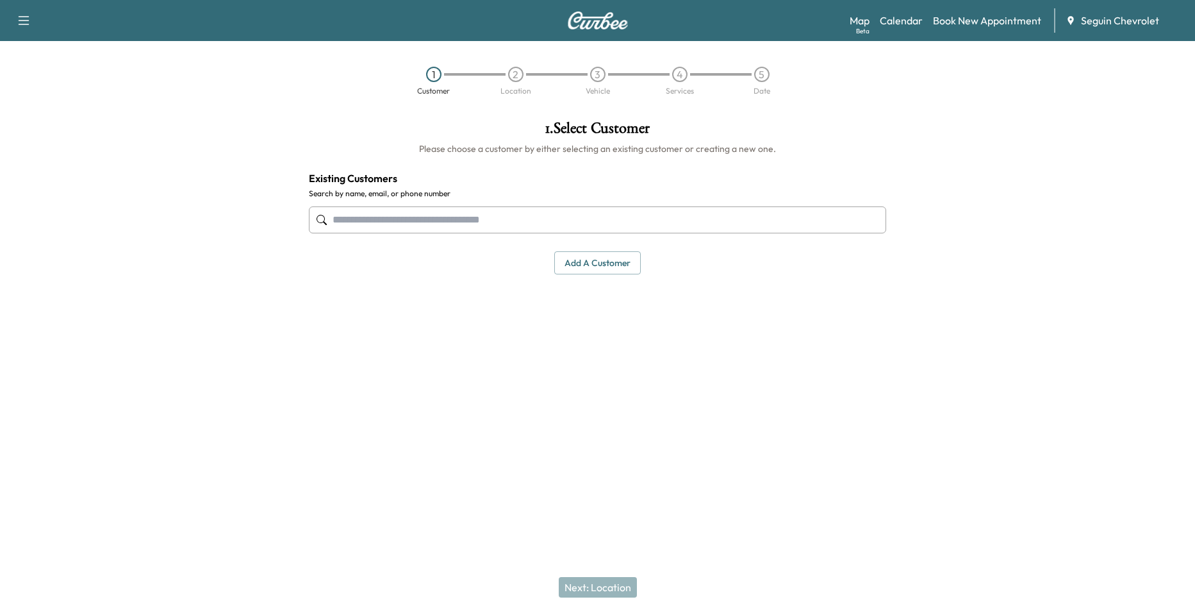
click at [445, 225] on input "text" at bounding box center [597, 219] width 577 height 27
type input "*"
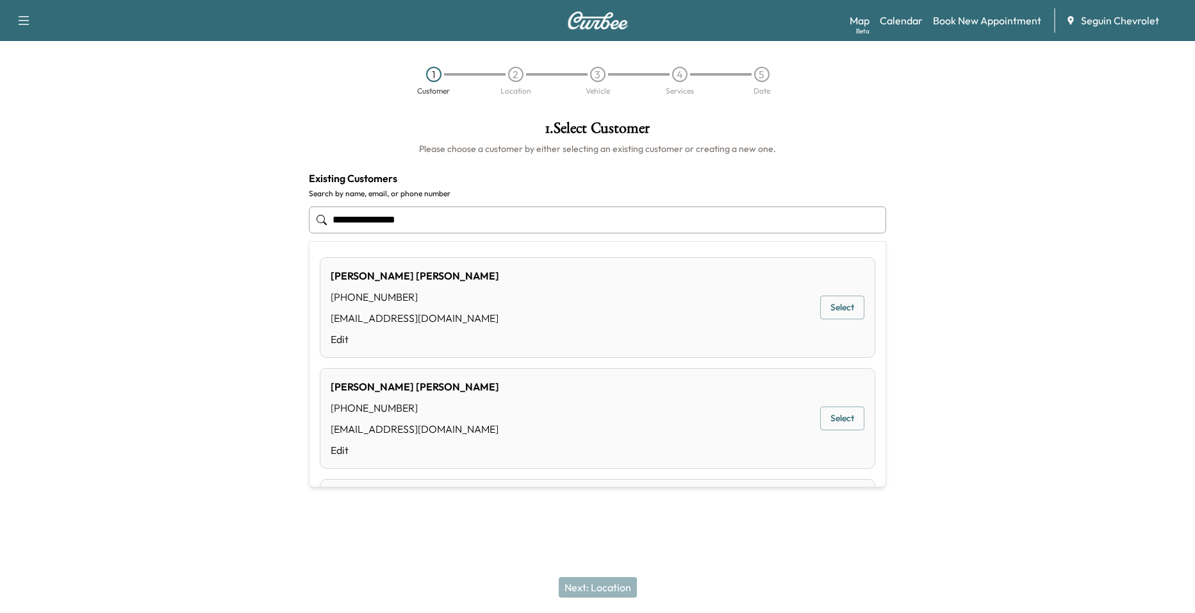
type input "**********"
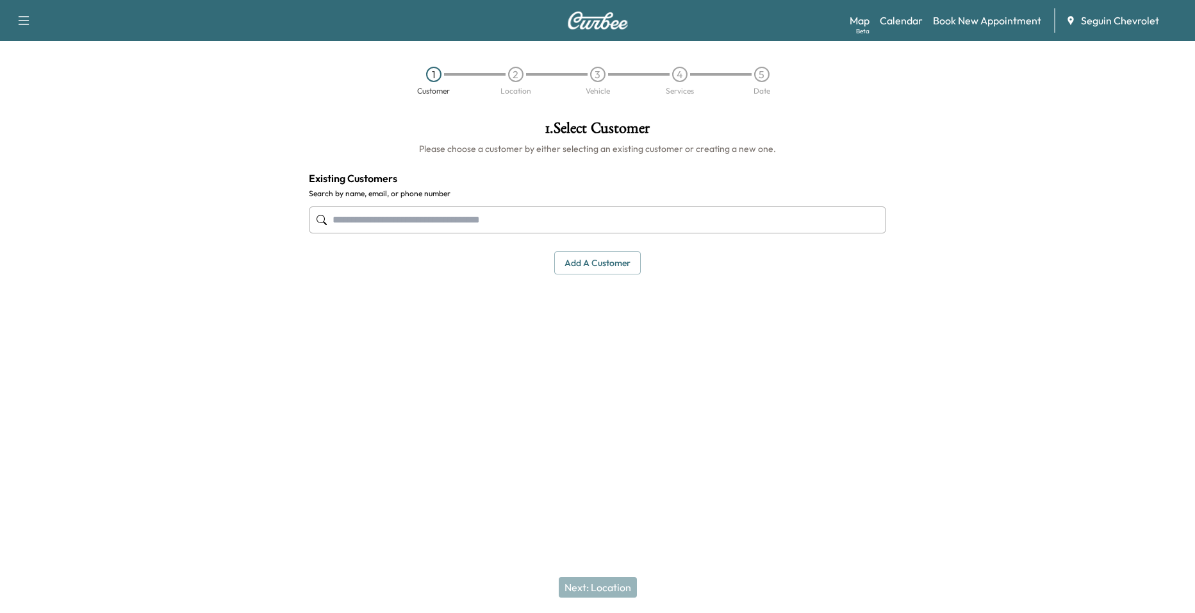
drag, startPoint x: 19, startPoint y: 170, endPoint x: 127, endPoint y: 195, distance: 110.4
click at [31, 181] on div at bounding box center [149, 263] width 299 height 306
click at [490, 226] on input "text" at bounding box center [597, 219] width 577 height 27
type input "*"
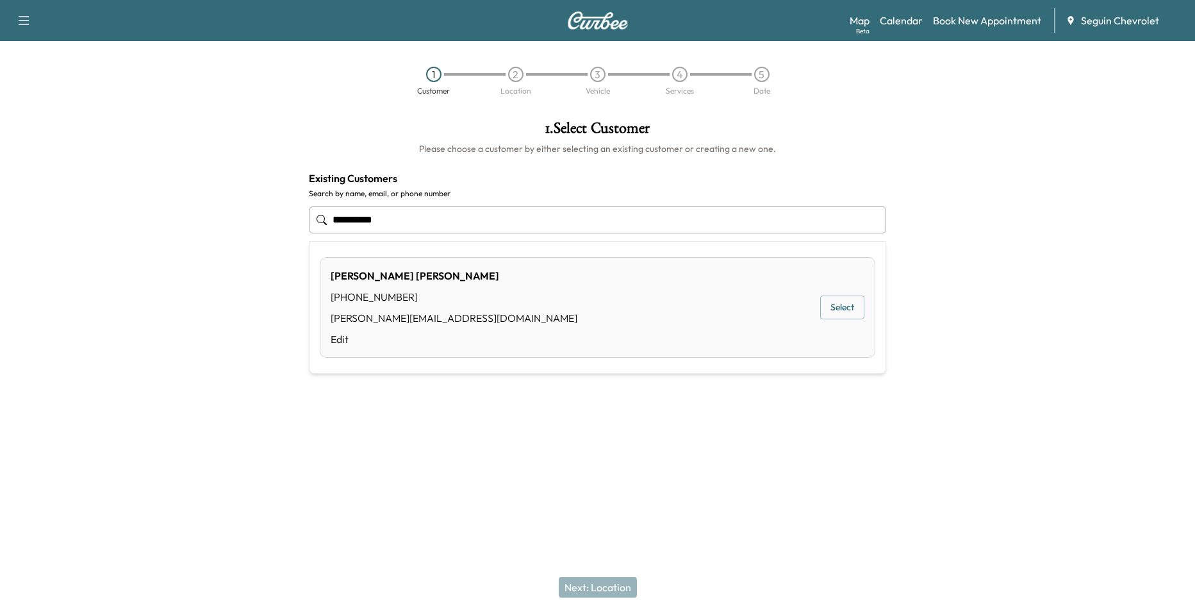
type input "**********"
click at [499, 452] on div at bounding box center [597, 437] width 1195 height 41
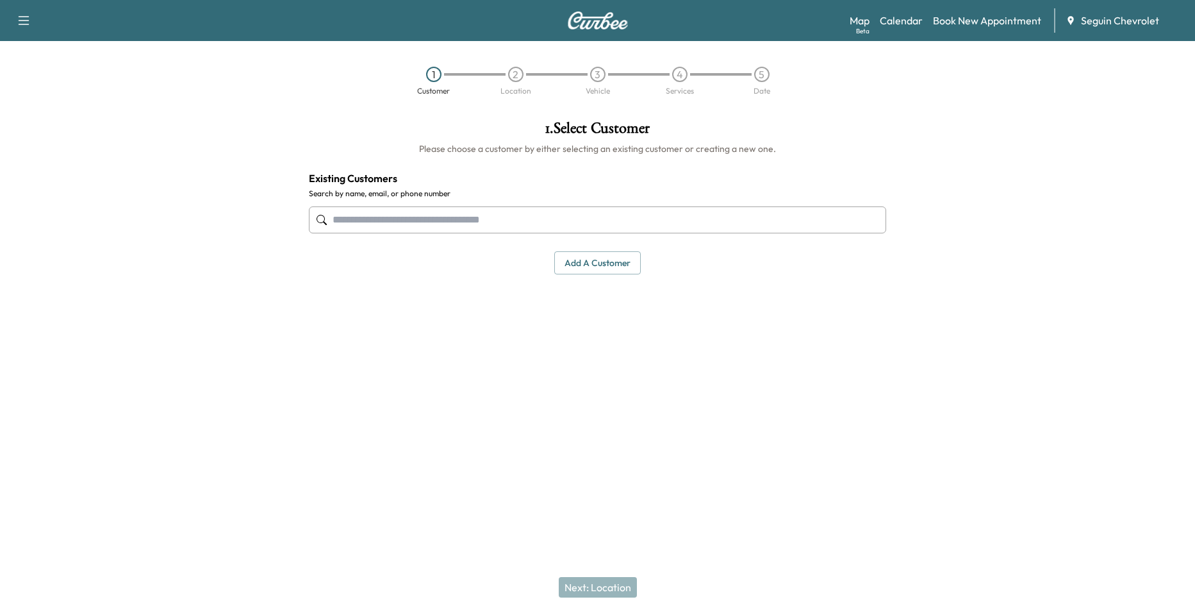
drag, startPoint x: 569, startPoint y: 201, endPoint x: 549, endPoint y: 213, distance: 24.2
click at [563, 204] on div at bounding box center [597, 220] width 577 height 42
click at [547, 219] on input "text" at bounding box center [597, 219] width 577 height 27
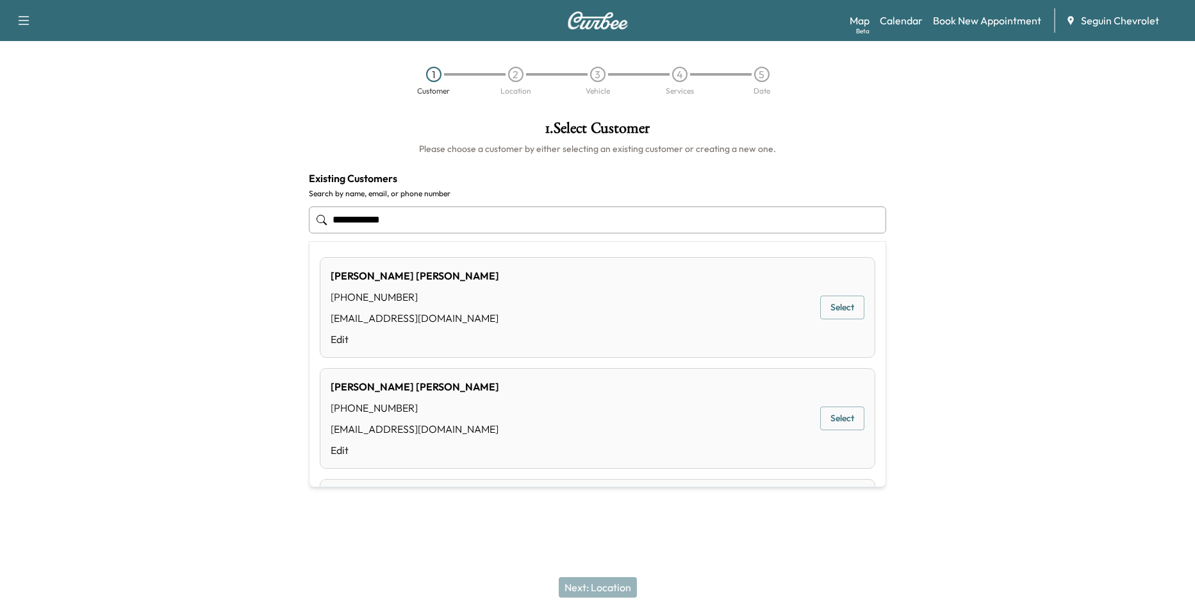
type input "**********"
